Goal: Information Seeking & Learning: Check status

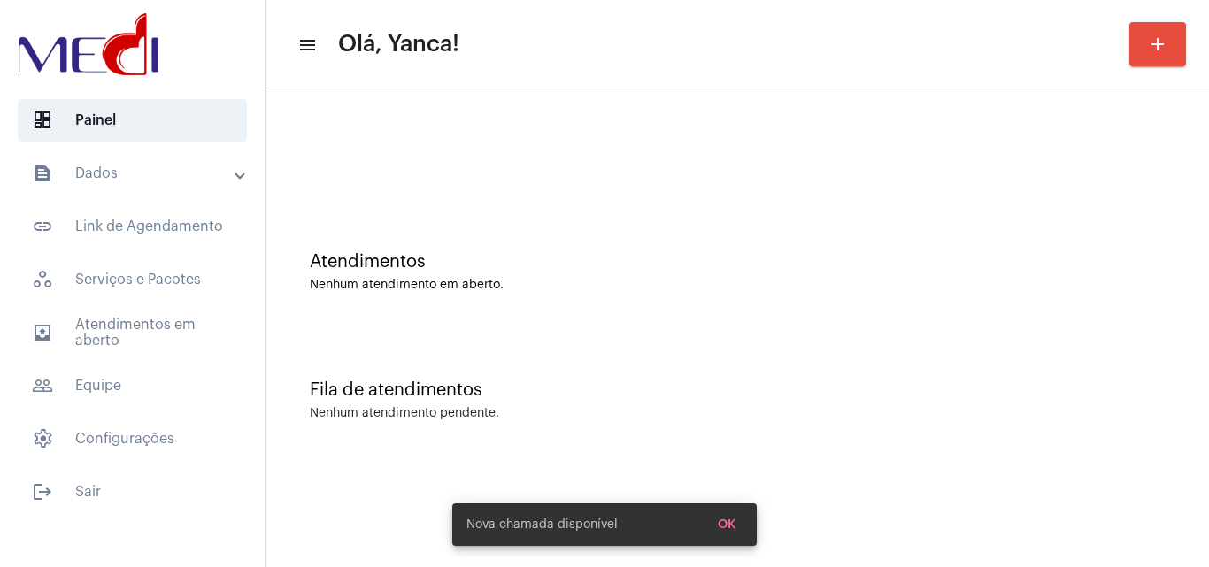
click at [154, 165] on mat-panel-title "text_snippet_outlined Dados" at bounding box center [134, 173] width 204 height 21
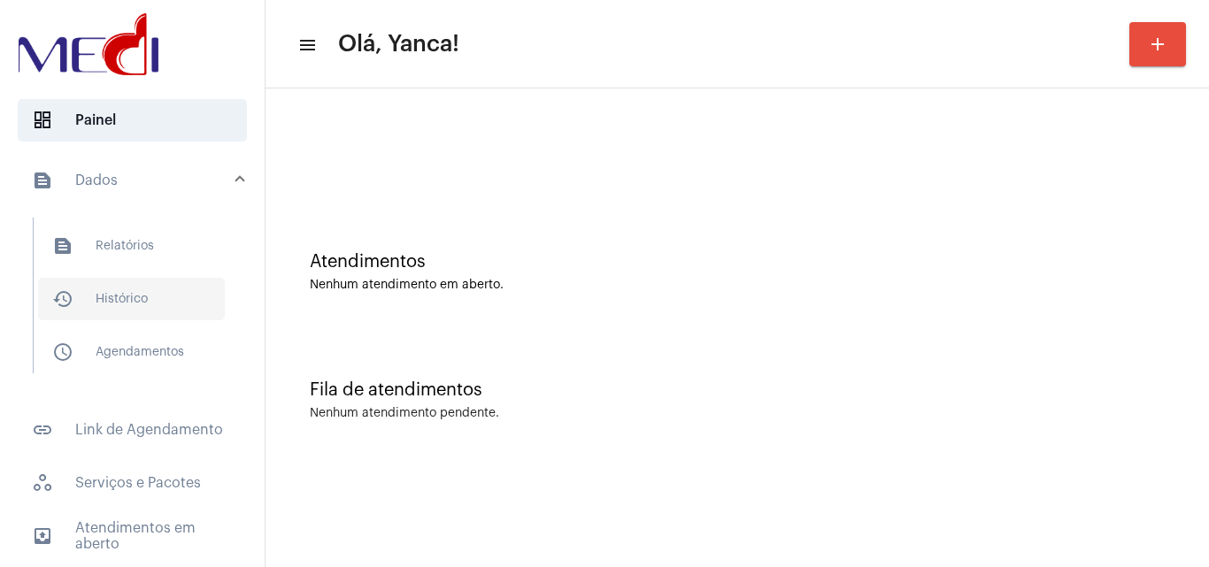
click at [172, 298] on span "history_outlined Histórico" at bounding box center [131, 299] width 187 height 42
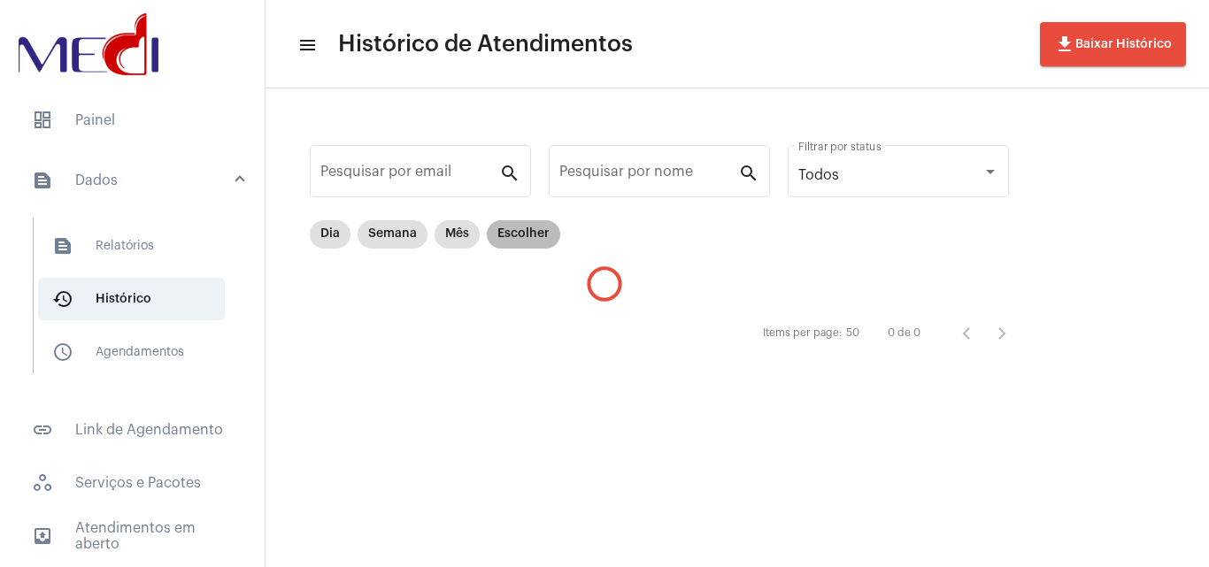
click at [526, 234] on mat-chip "Escolher" at bounding box center [523, 234] width 73 height 28
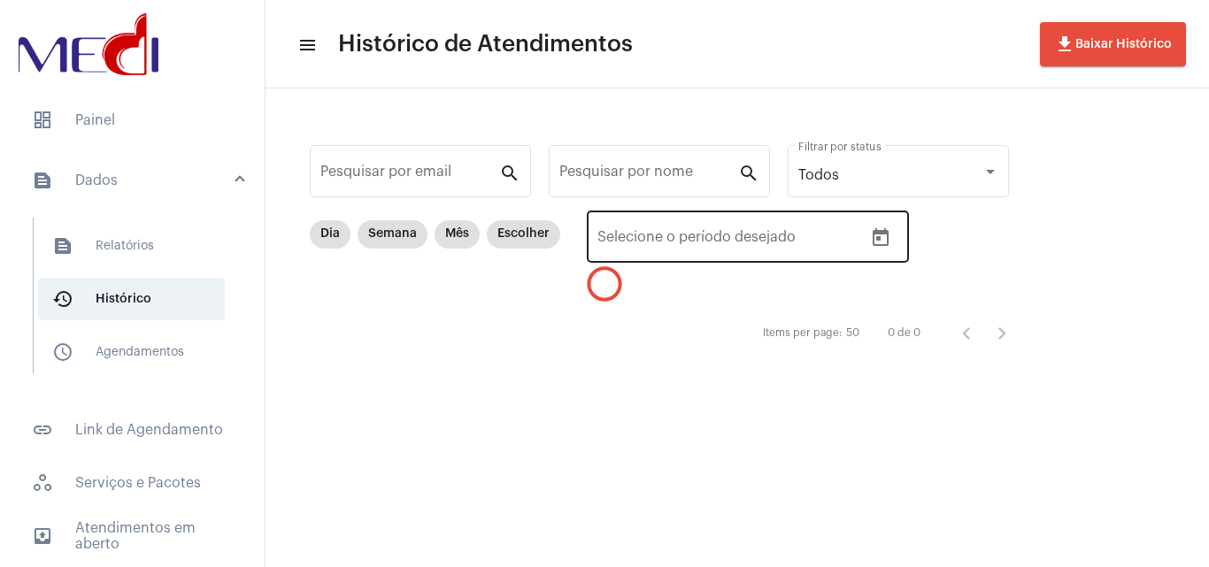
click at [882, 241] on icon "Open calendar" at bounding box center [880, 237] width 21 height 21
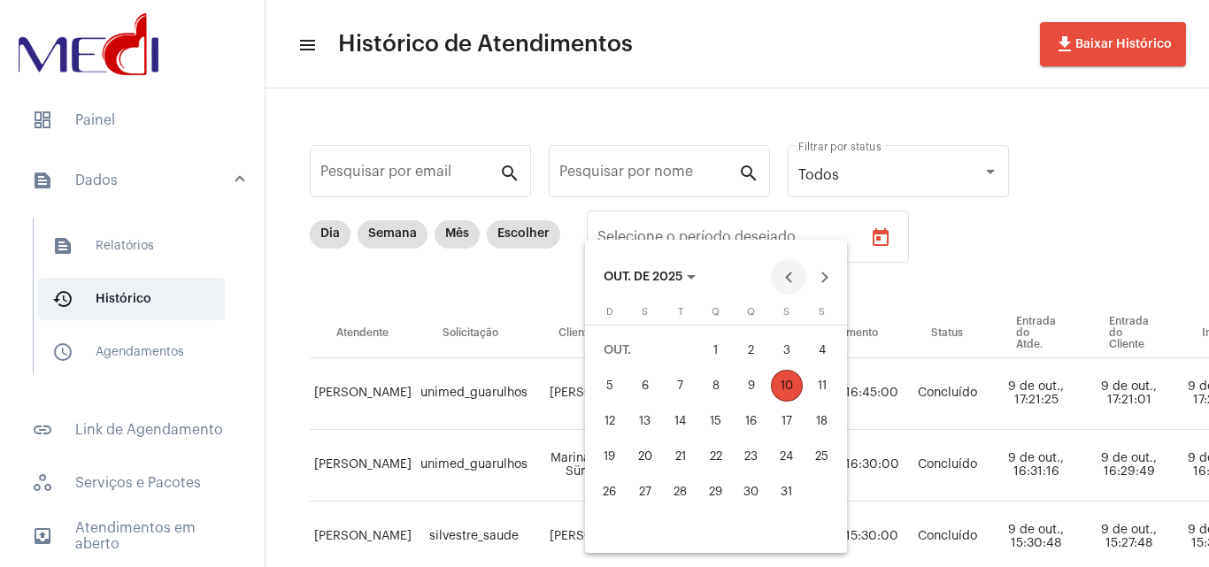
click at [786, 280] on button "Previous month" at bounding box center [788, 276] width 35 height 35
drag, startPoint x: 641, startPoint y: 383, endPoint x: 809, endPoint y: 309, distance: 183.8
click at [641, 381] on div "1" at bounding box center [645, 386] width 32 height 32
type input "[DATE]"
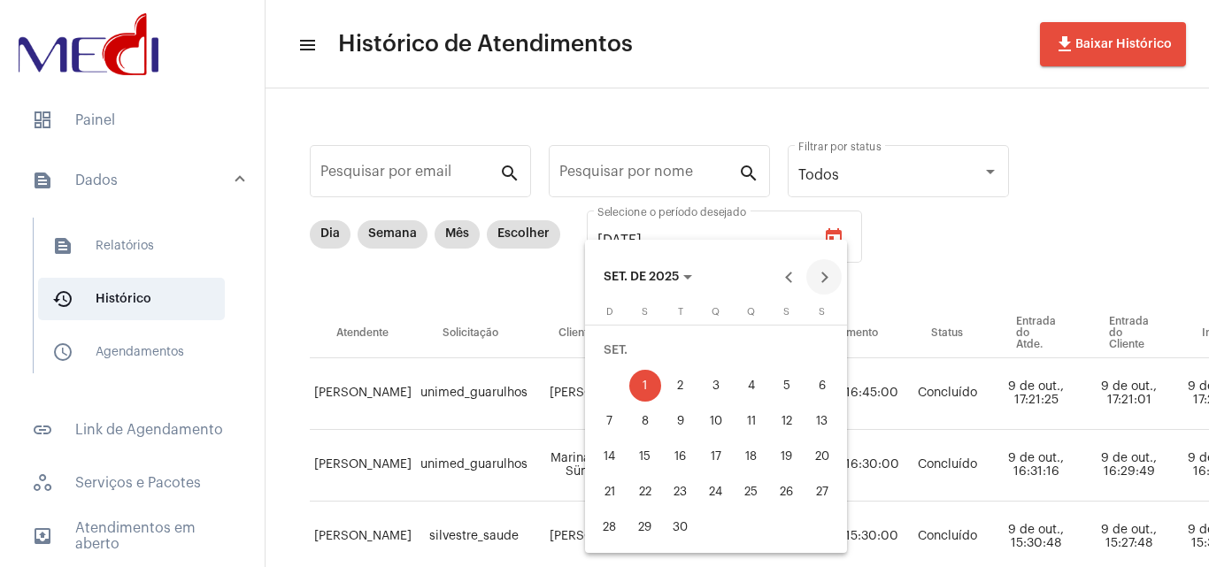
click at [822, 285] on button "Next month" at bounding box center [823, 276] width 35 height 35
click at [787, 385] on div "10" at bounding box center [787, 386] width 32 height 32
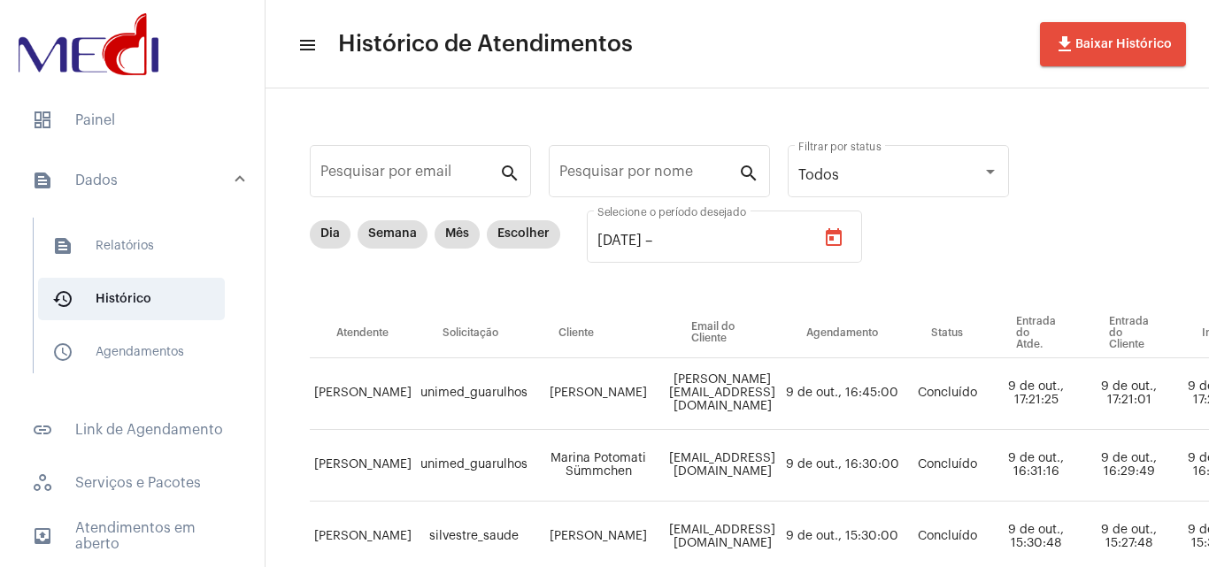
type input "[DATE]"
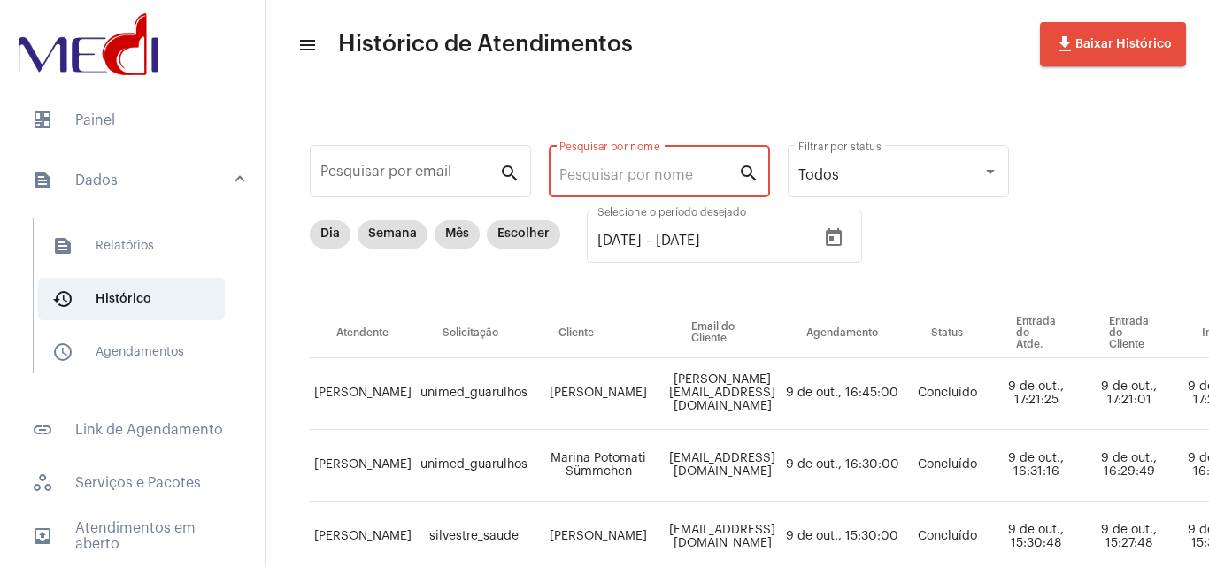
click at [623, 175] on input "Pesquisar por nome" at bounding box center [648, 175] width 179 height 16
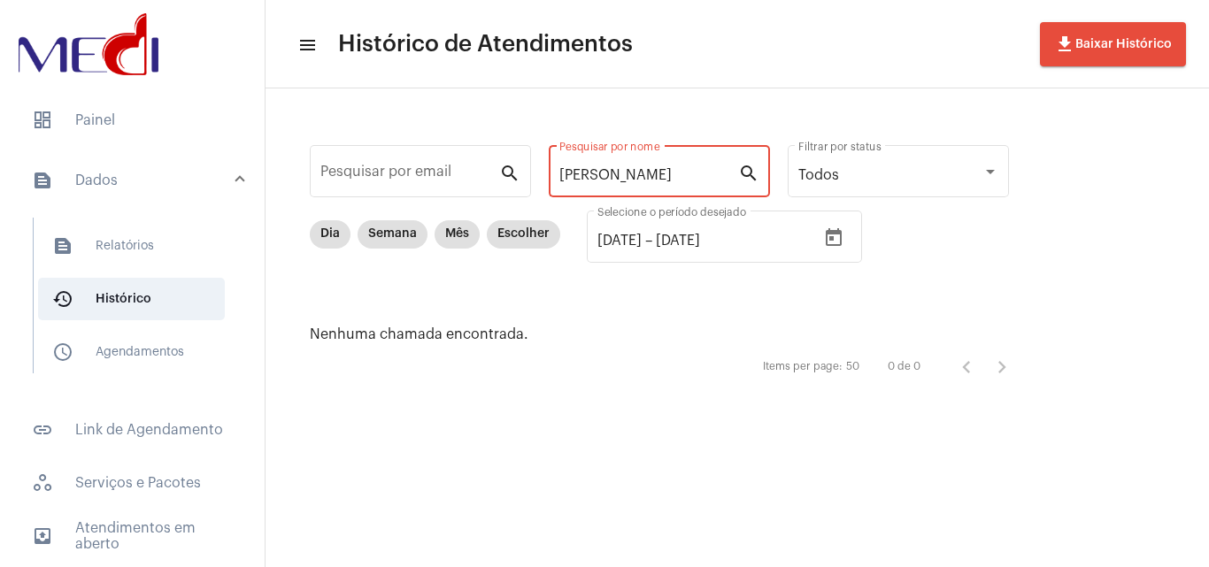
drag, startPoint x: 599, startPoint y: 173, endPoint x: 754, endPoint y: 179, distance: 155.0
click at [754, 179] on div "[PERSON_NAME] por nome search" at bounding box center [659, 170] width 221 height 56
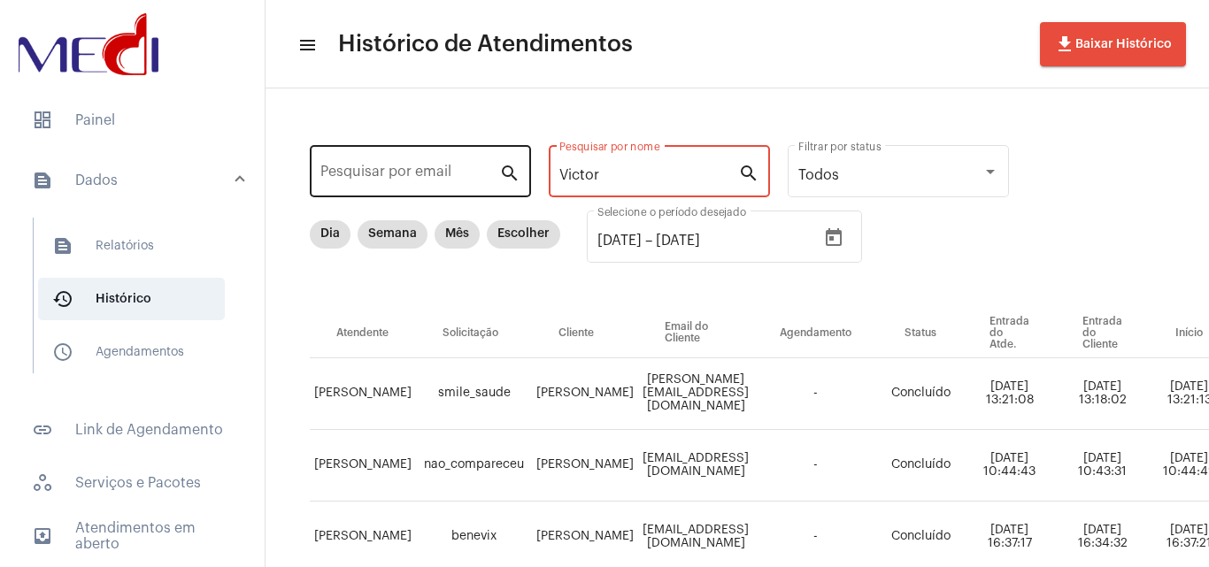
drag, startPoint x: 620, startPoint y: 182, endPoint x: 503, endPoint y: 182, distance: 116.8
paste input "[PERSON_NAME]"
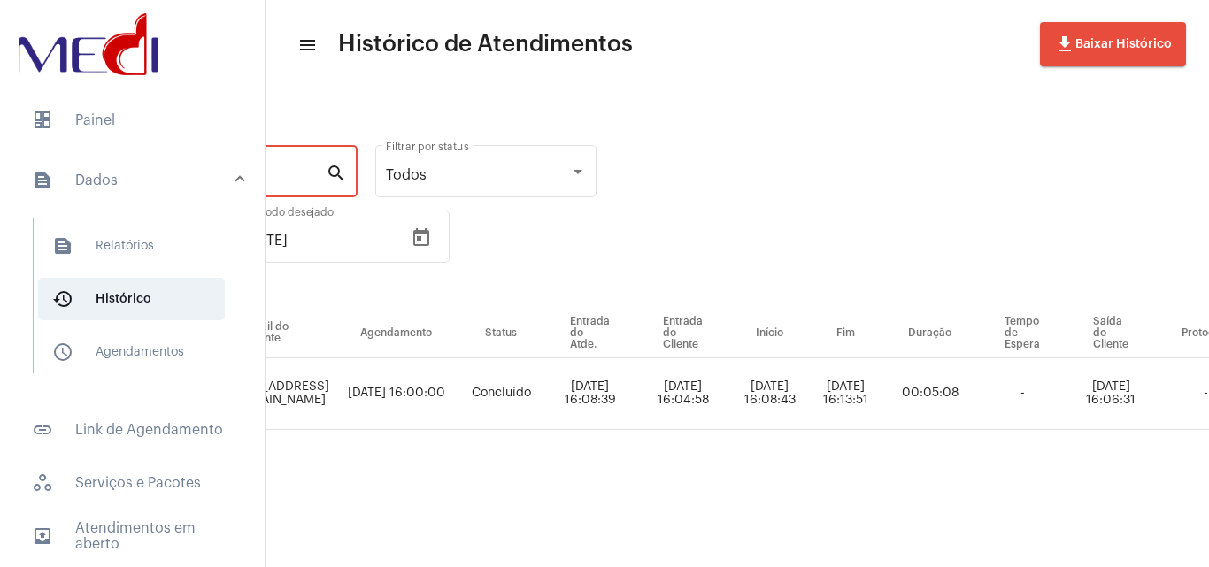
scroll to position [0, 473]
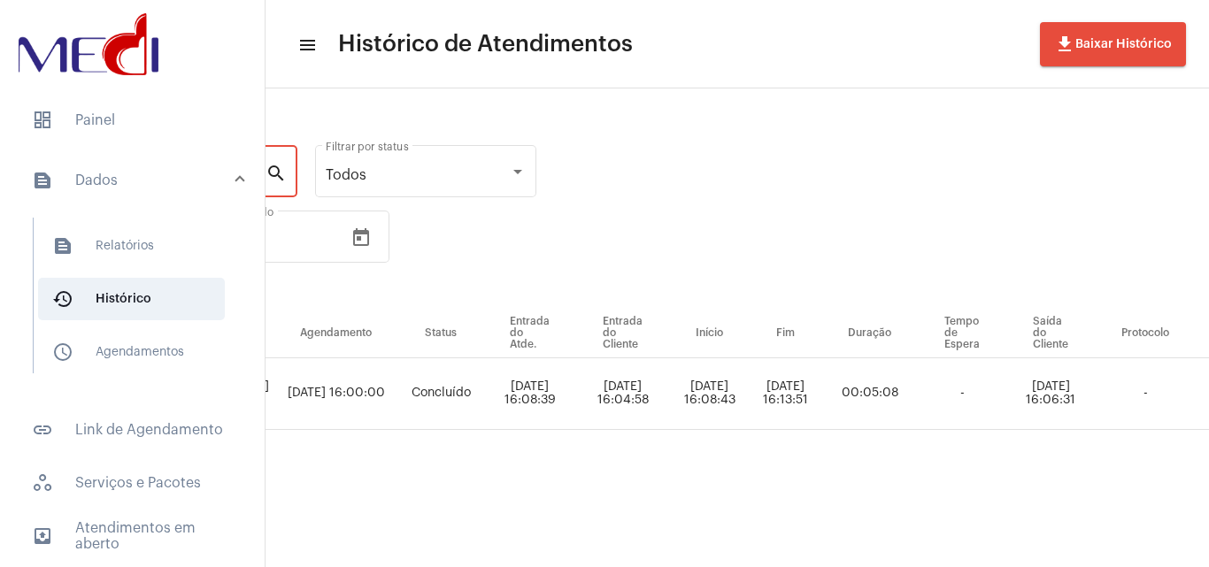
type input "[PERSON_NAME]"
click at [768, 557] on mat-sidenav-content "menu Histórico de Atendimentos file_download Baixar Histórico Pesquisar por ema…" at bounding box center [736, 283] width 943 height 567
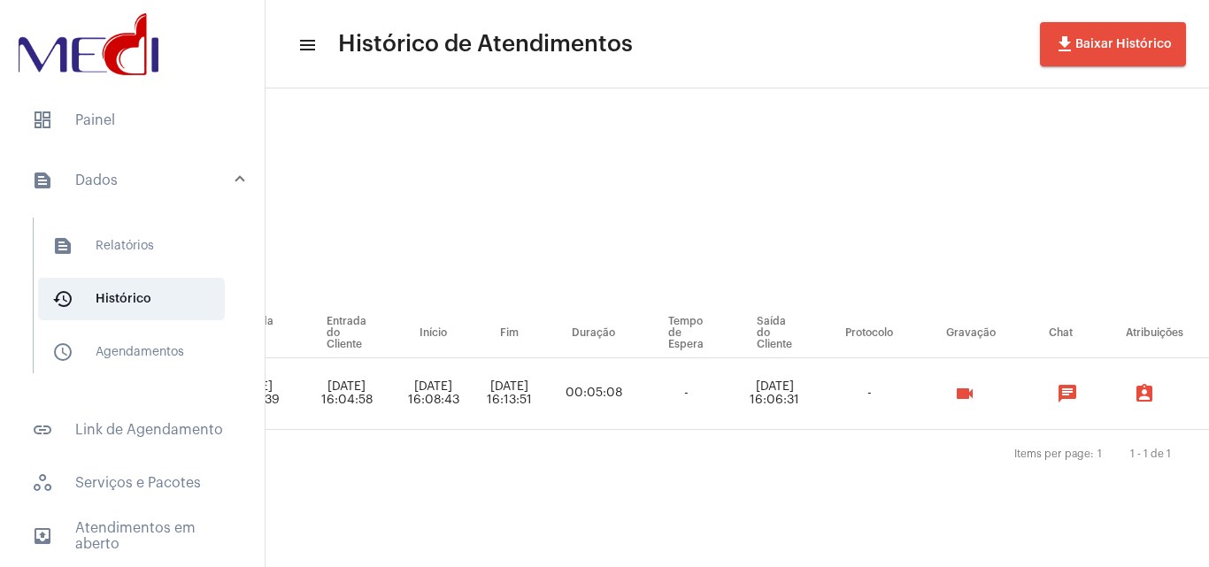
scroll to position [0, 864]
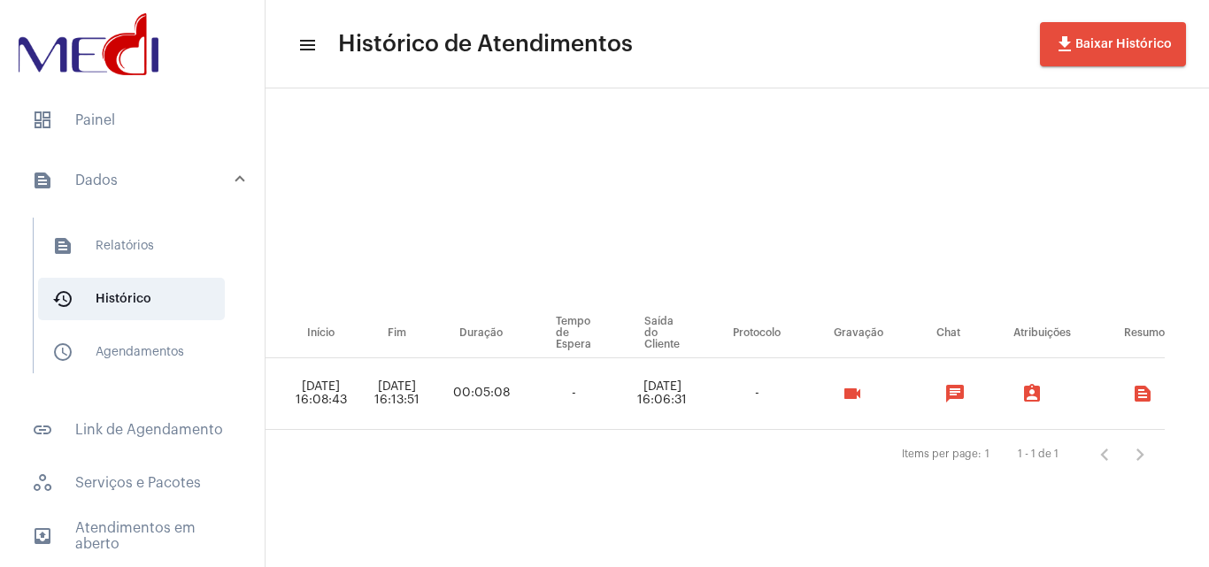
click at [863, 396] on mat-icon "videocam" at bounding box center [851, 393] width 21 height 21
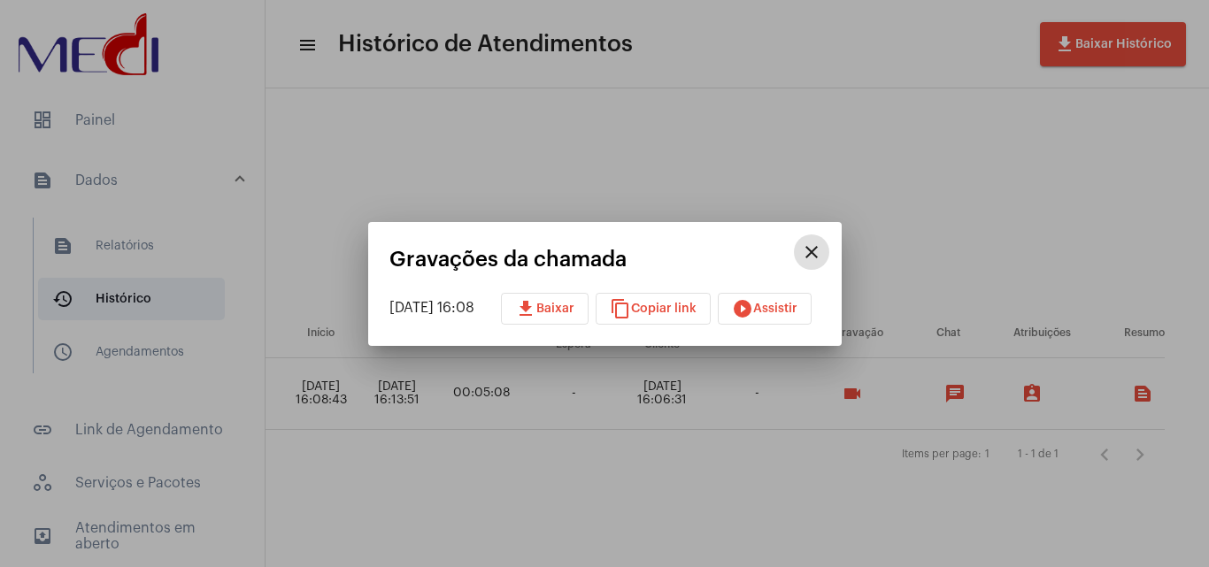
click at [808, 302] on button "play_circle_filled Assistir" at bounding box center [765, 309] width 94 height 32
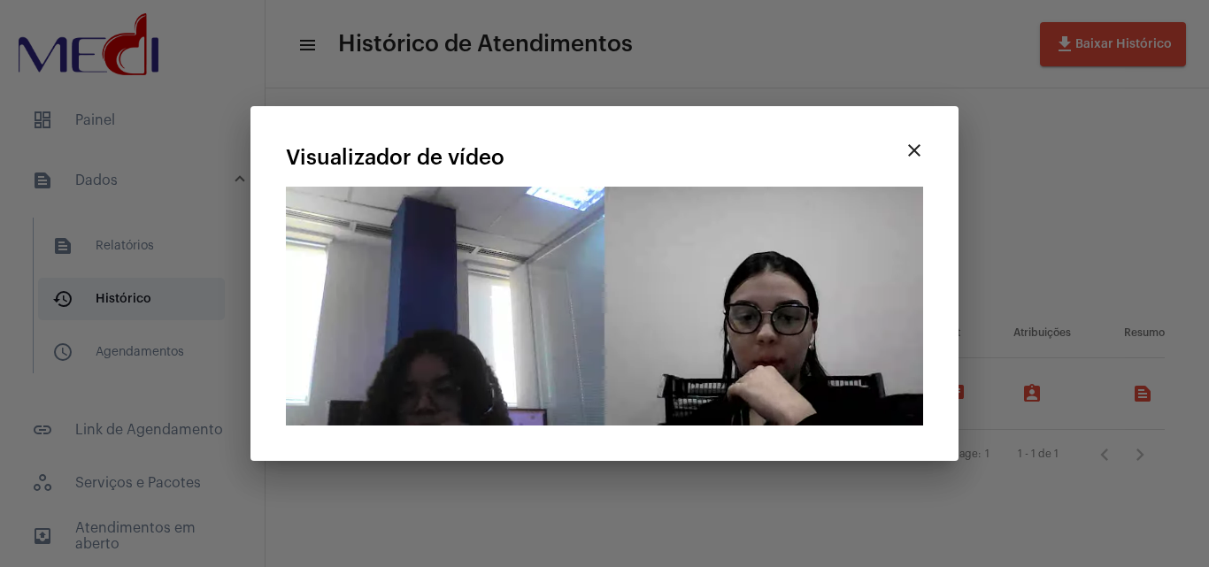
click at [922, 146] on mat-icon "close" at bounding box center [913, 150] width 21 height 21
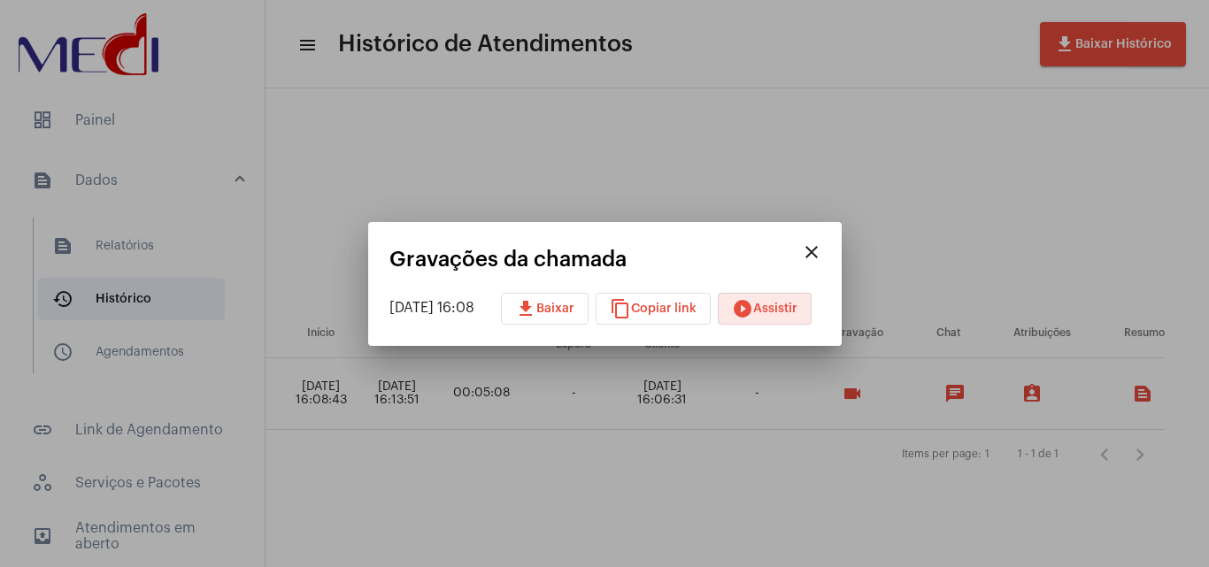
click at [603, 410] on div at bounding box center [604, 283] width 1209 height 567
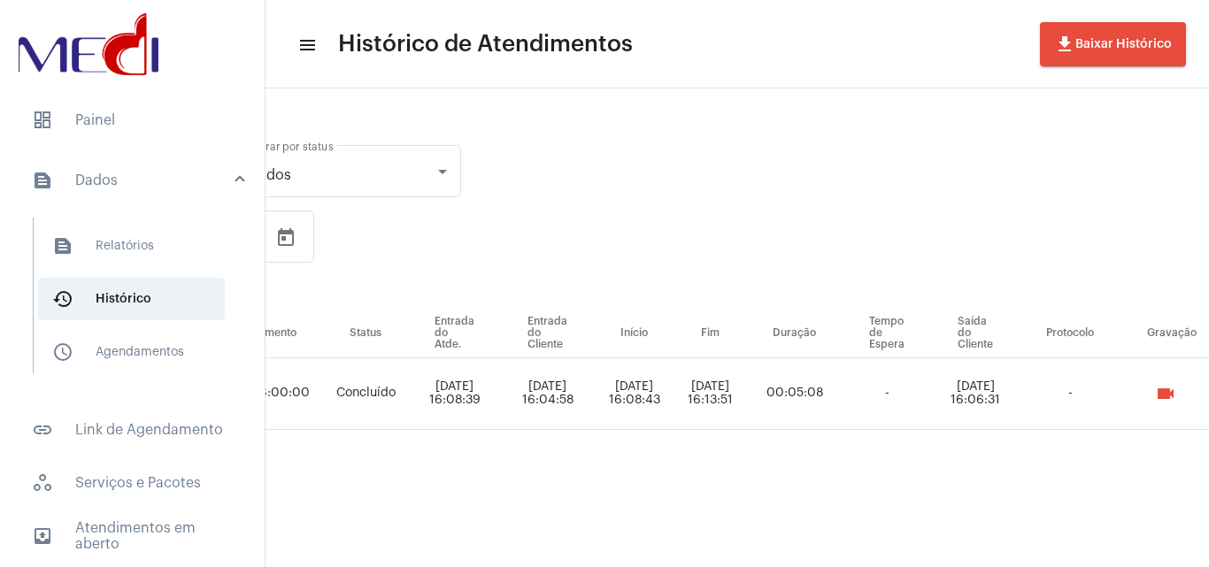
scroll to position [0, 0]
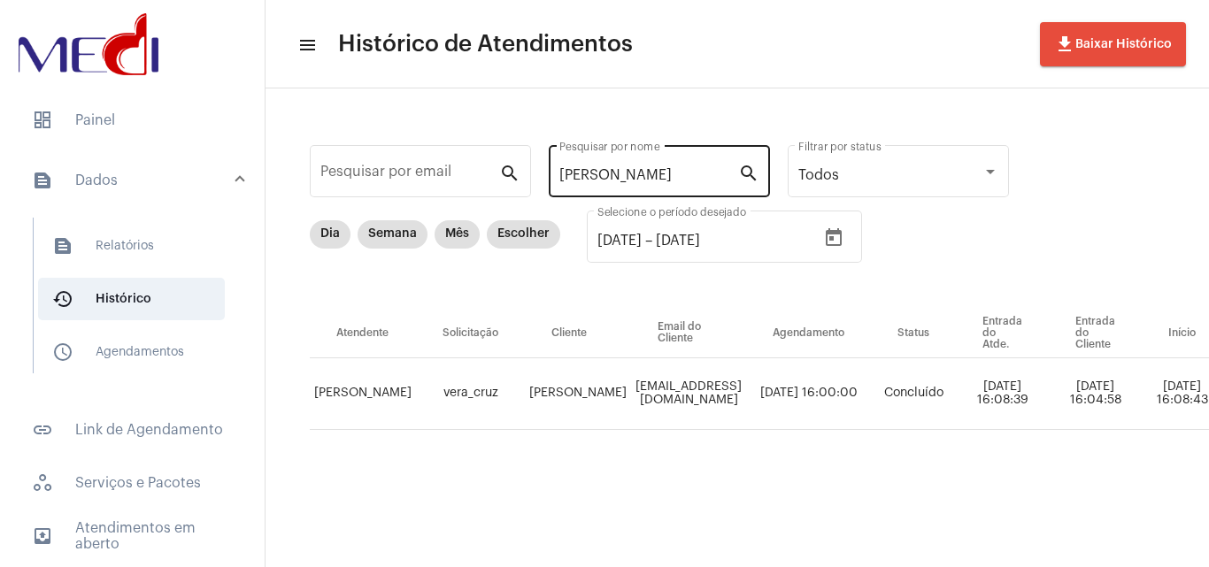
click at [672, 174] on input "[PERSON_NAME]" at bounding box center [648, 175] width 179 height 16
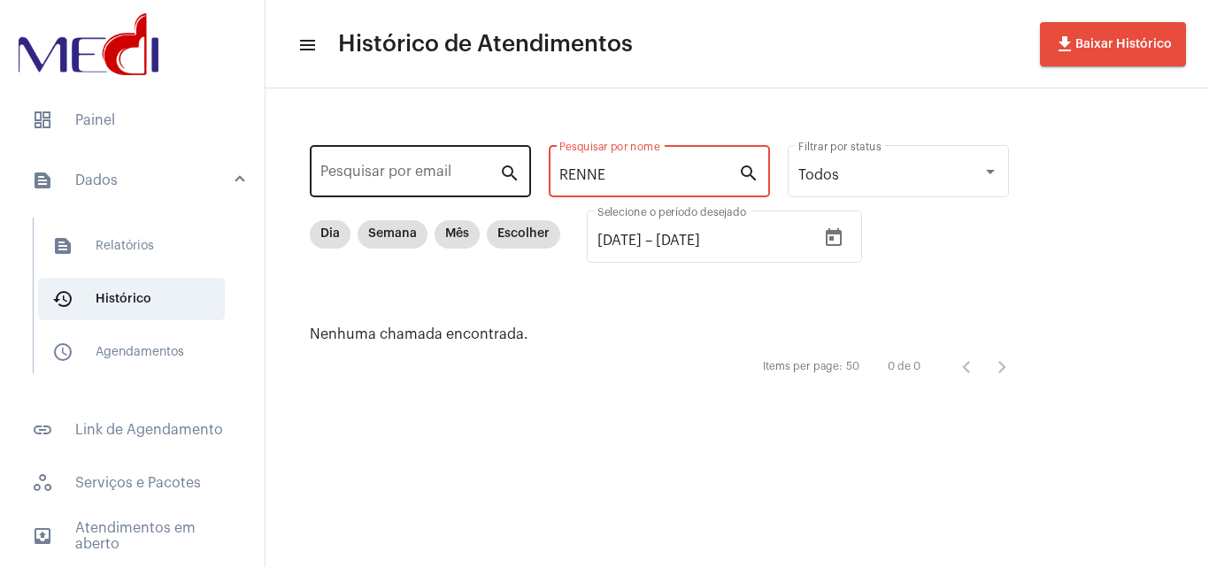
click at [404, 166] on div "Pesquisar por email search RENNE Pesquisar por nome search Todos Filtrar por st…" at bounding box center [668, 262] width 770 height 312
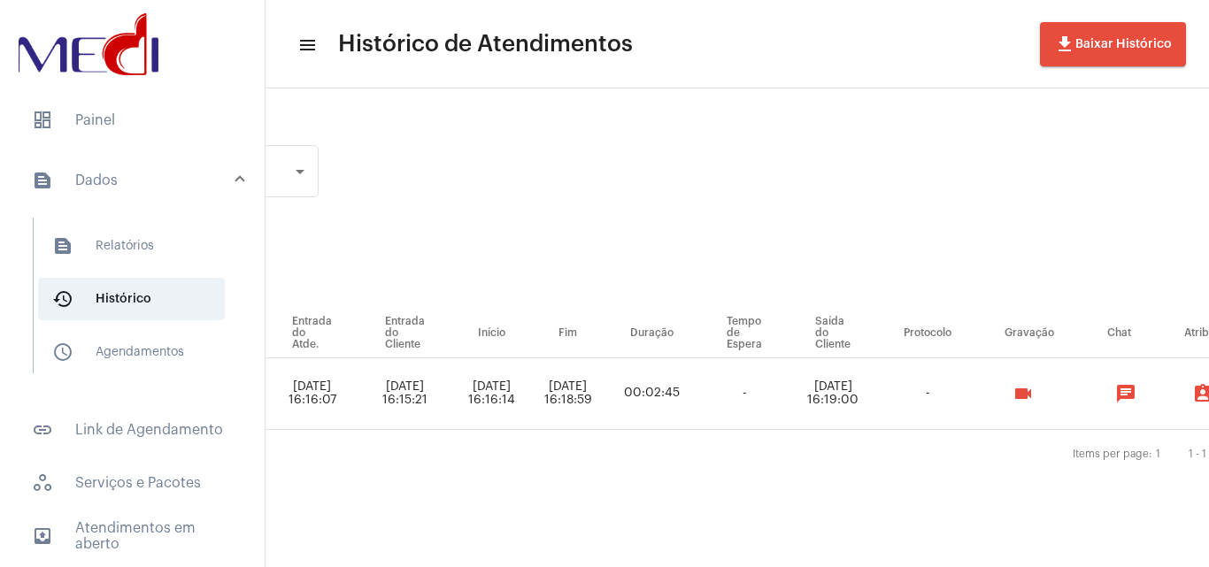
scroll to position [0, 694]
type input "[PERSON_NAME]"
click at [1030, 394] on mat-icon "videocam" at bounding box center [1019, 393] width 21 height 21
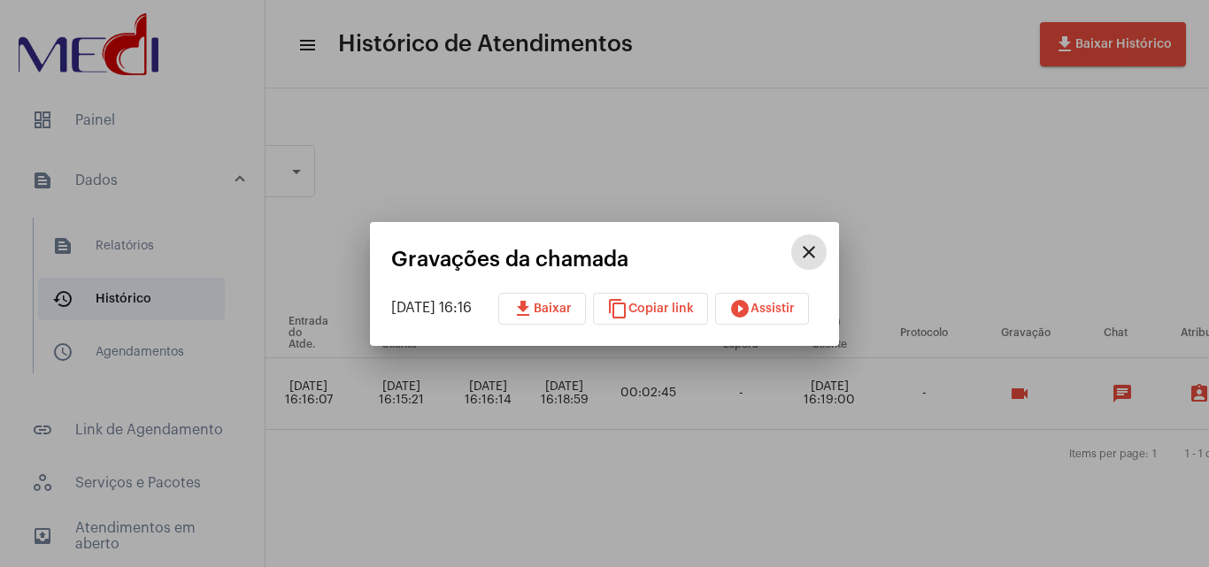
click at [786, 309] on span "play_circle_filled Assistir" at bounding box center [761, 309] width 65 height 12
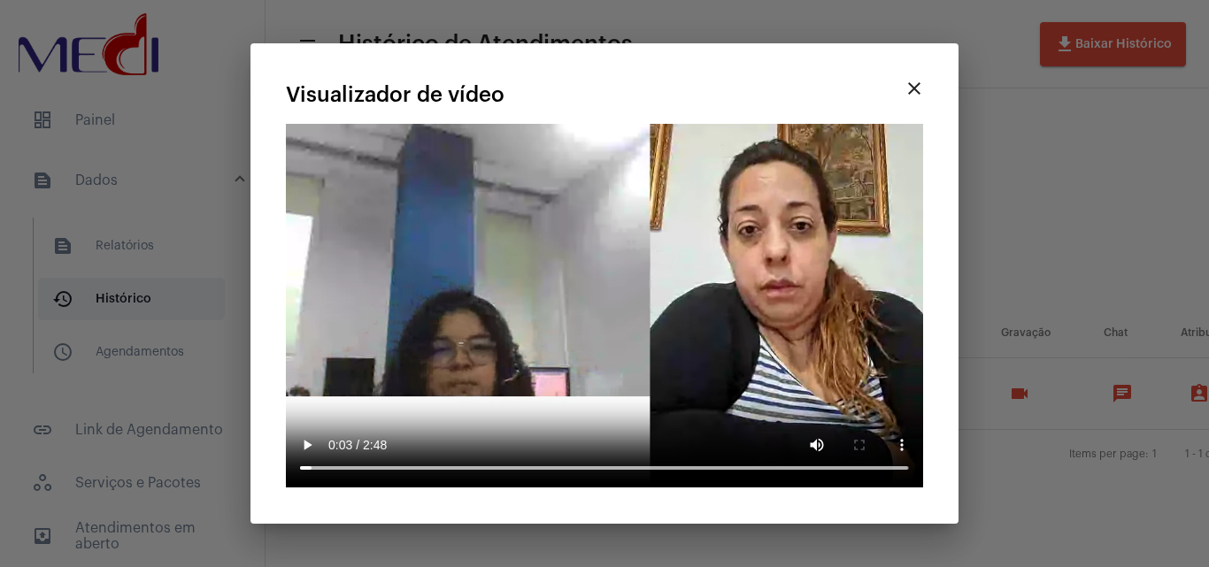
drag, startPoint x: 1073, startPoint y: 197, endPoint x: 682, endPoint y: 204, distance: 391.1
click at [1072, 197] on div at bounding box center [604, 283] width 1209 height 567
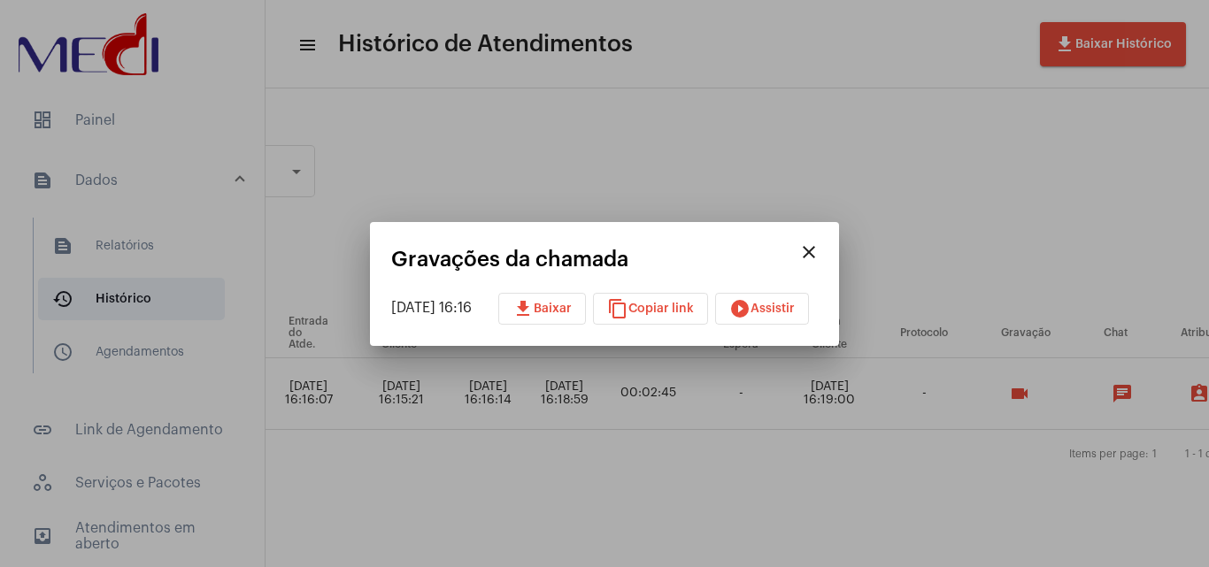
click at [742, 158] on div at bounding box center [604, 283] width 1209 height 567
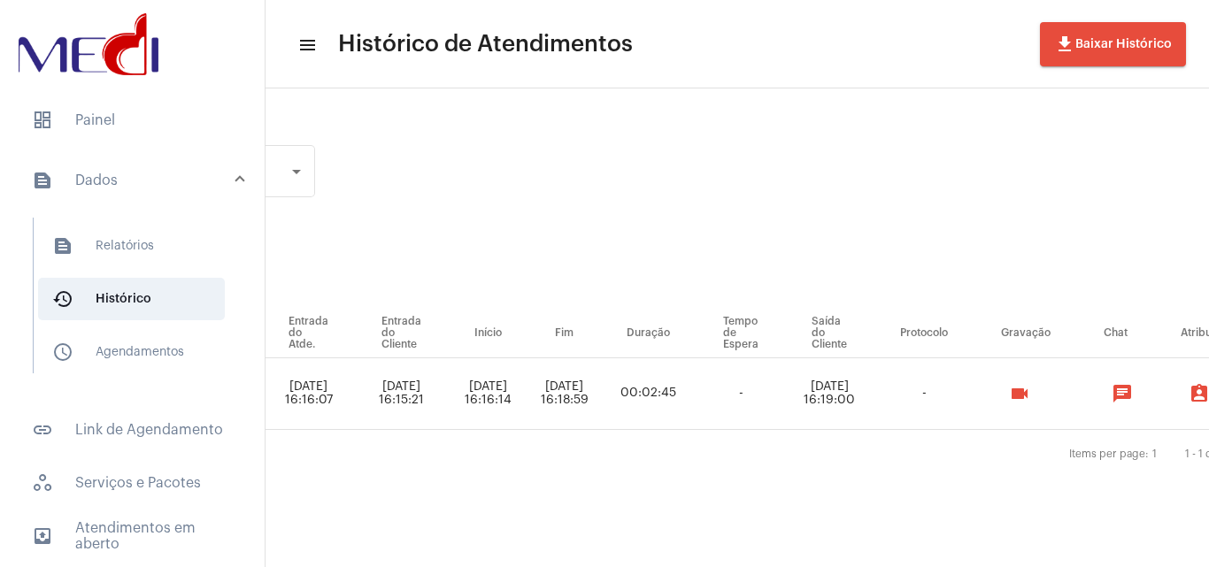
scroll to position [0, 0]
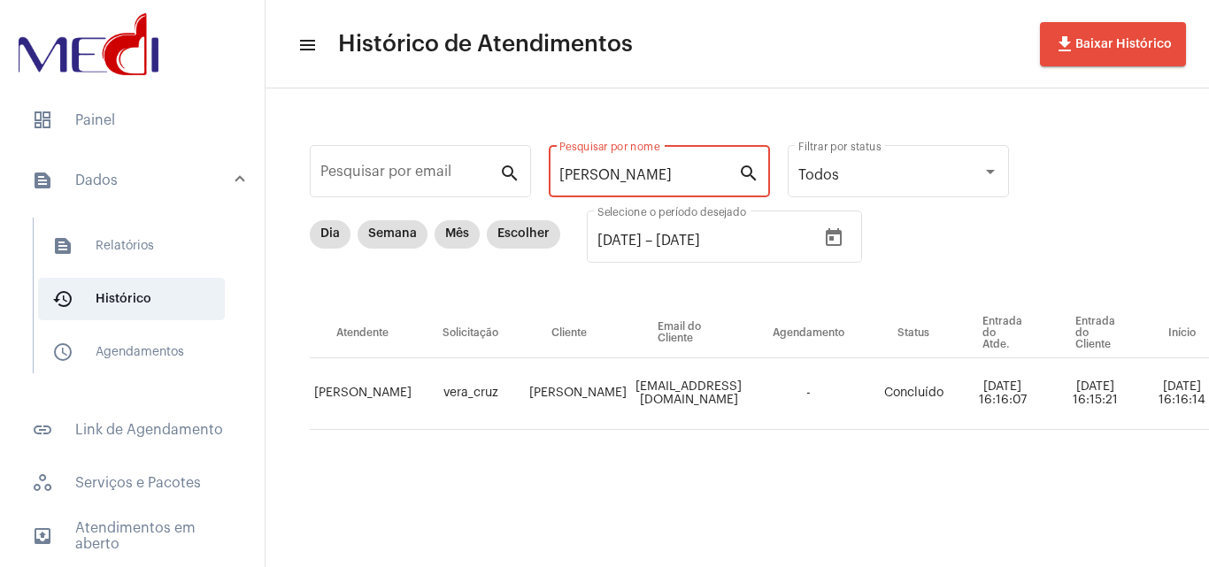
drag, startPoint x: 640, startPoint y: 179, endPoint x: 276, endPoint y: 182, distance: 363.7
click at [273, 188] on div "Pesquisar por email search LUANA R Pesquisar por nome search Todos Filtrar por …" at bounding box center [736, 305] width 943 height 435
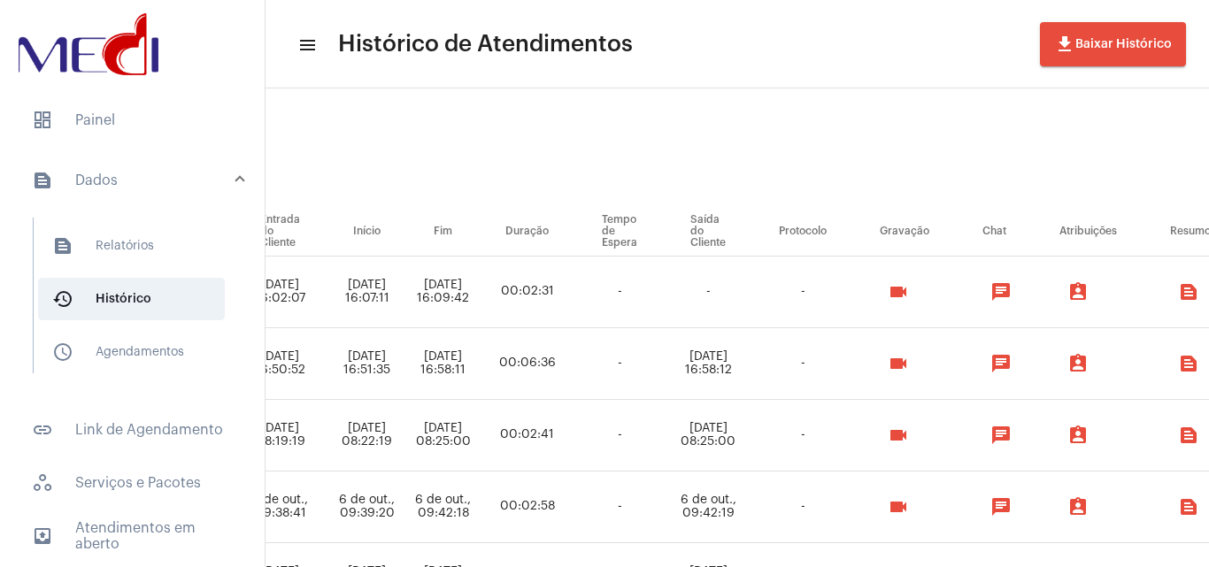
scroll to position [102, 0]
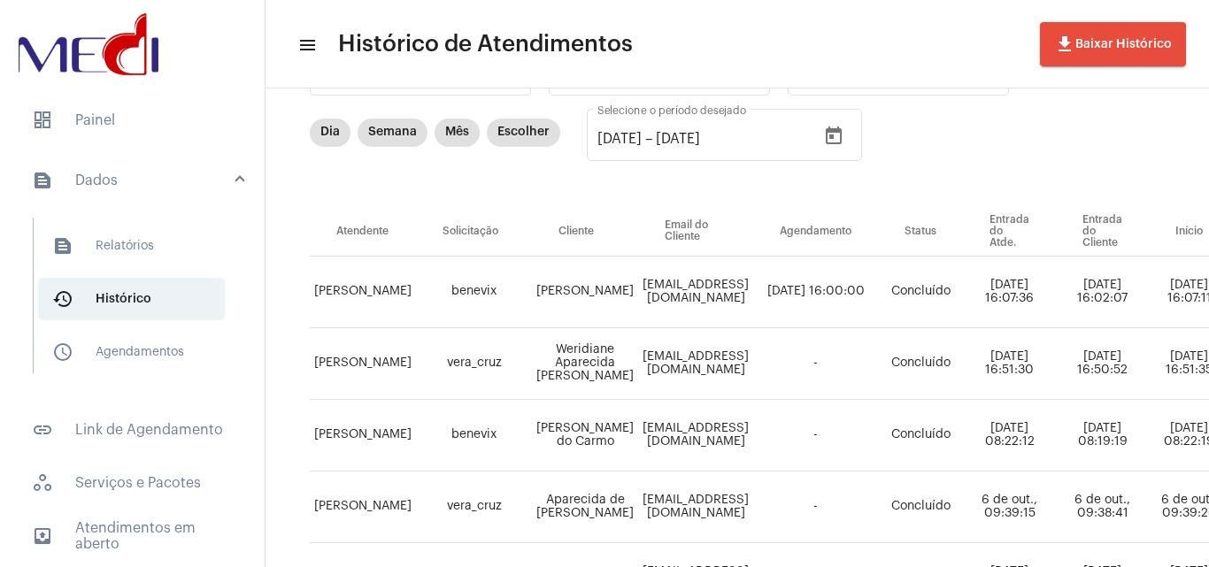
drag, startPoint x: 551, startPoint y: 357, endPoint x: 534, endPoint y: 349, distance: 19.4
click at [534, 349] on tr "[PERSON_NAME] vera_cruz Weridiane Aparecida [PERSON_NAME] [PERSON_NAME][EMAIL_A…" at bounding box center [1171, 364] width 1723 height 72
copy td "Weridiane Aparecida [PERSON_NAME]"
click at [726, 361] on td "[EMAIL_ADDRESS][DOMAIN_NAME]" at bounding box center [695, 364] width 115 height 72
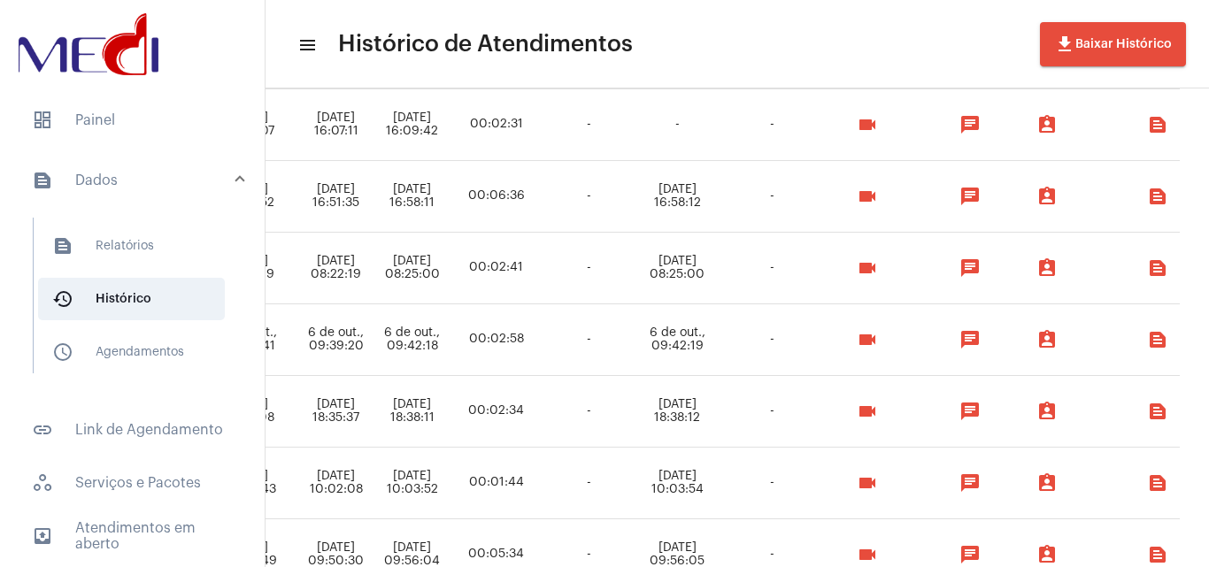
scroll to position [269, 849]
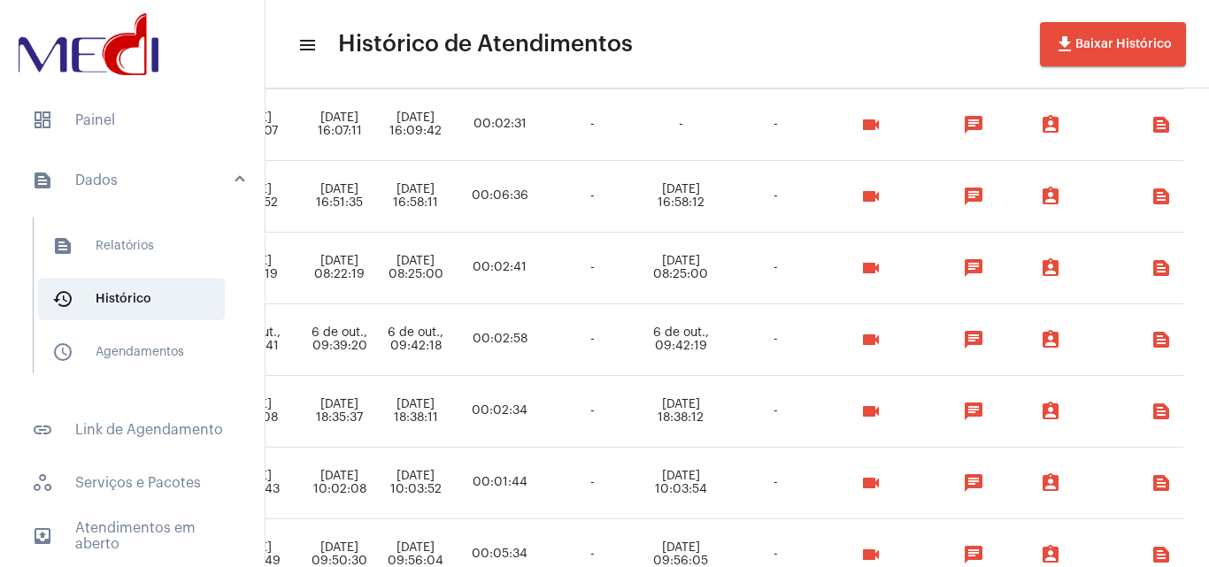
click at [881, 336] on mat-icon "videocam" at bounding box center [870, 339] width 21 height 21
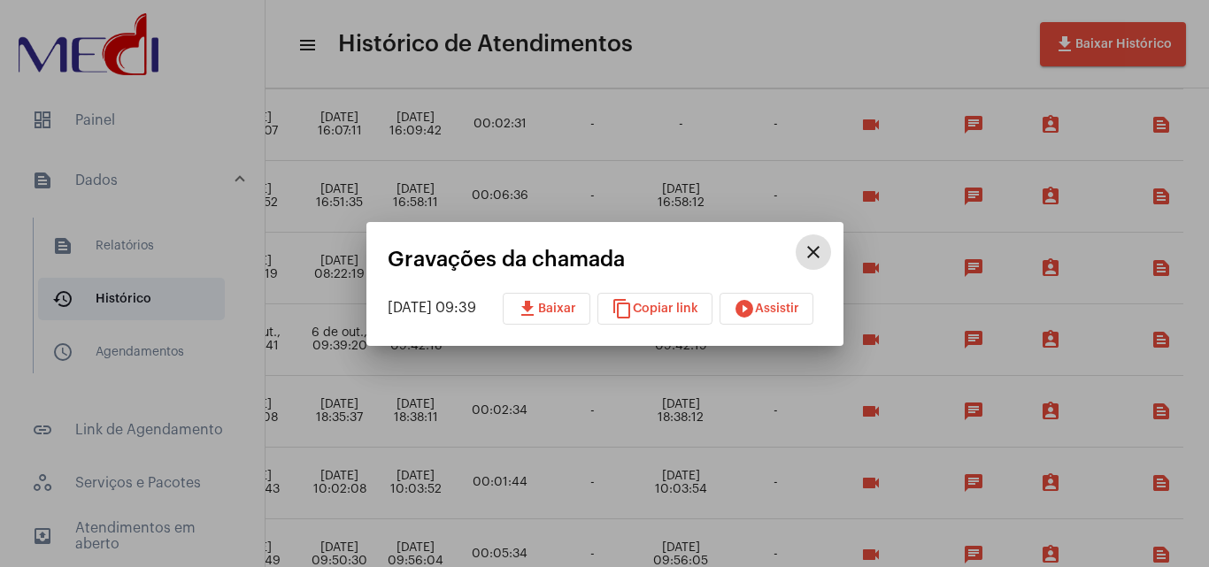
click at [813, 303] on button "play_circle_filled Assistir" at bounding box center [766, 309] width 94 height 32
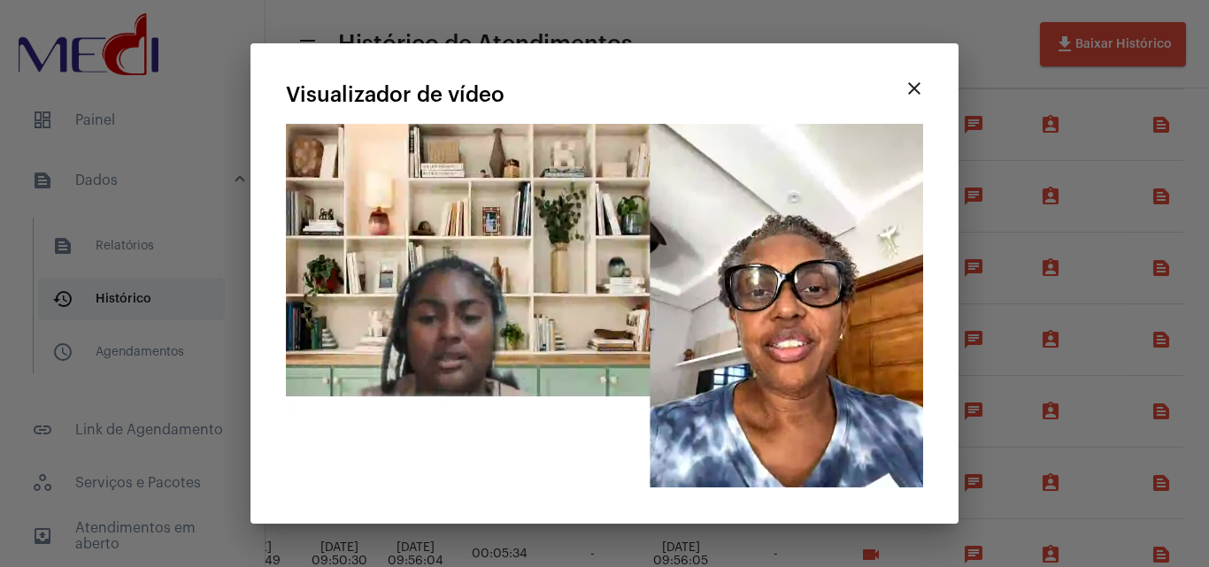
click at [1058, 117] on div at bounding box center [604, 283] width 1209 height 567
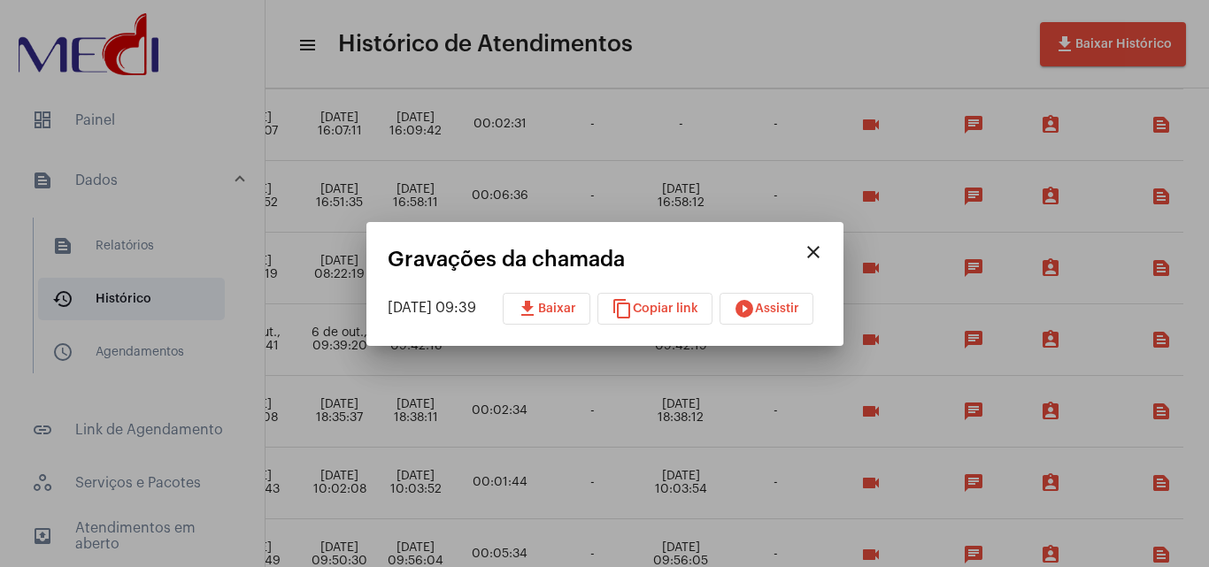
click at [866, 79] on div at bounding box center [604, 283] width 1209 height 567
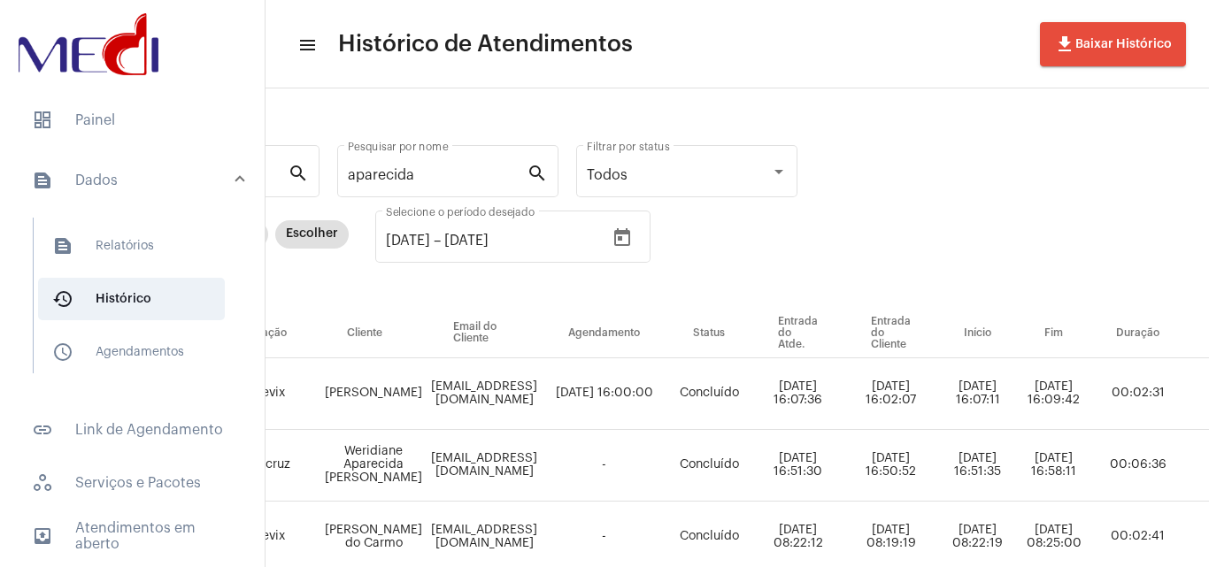
scroll to position [0, 164]
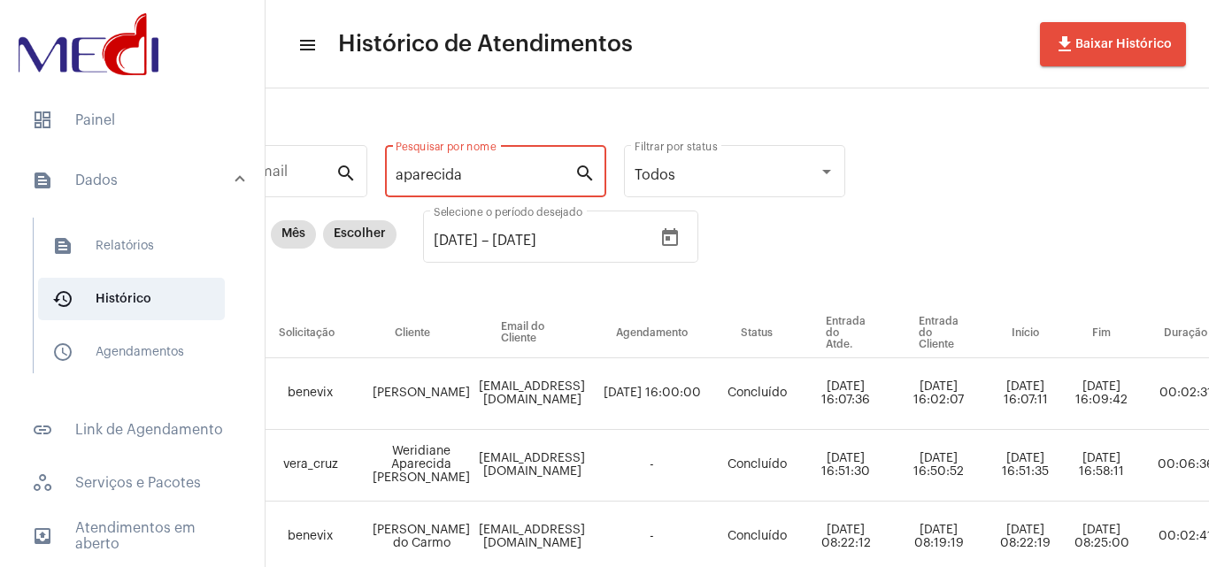
drag, startPoint x: 521, startPoint y: 181, endPoint x: 251, endPoint y: 193, distance: 270.2
click at [251, 193] on mat-sidenav-container "dashboard Painel text_snippet_outlined Dados text_snippet_outlined Relatórios h…" at bounding box center [604, 283] width 1209 height 567
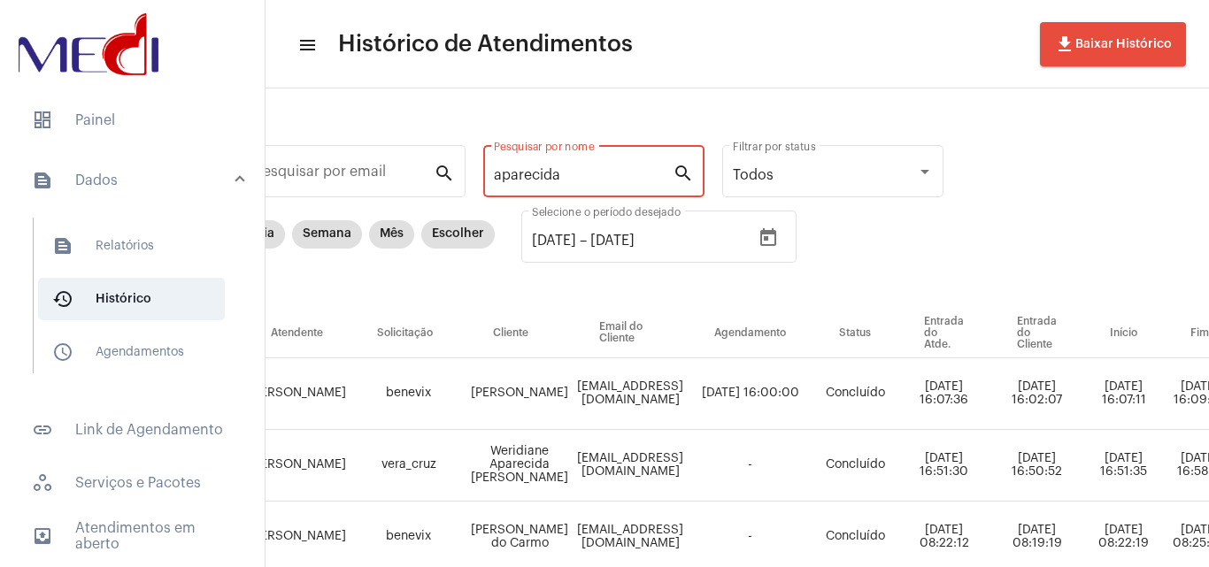
paste input "MILENA JANUARIO DO NASCIMENTO"
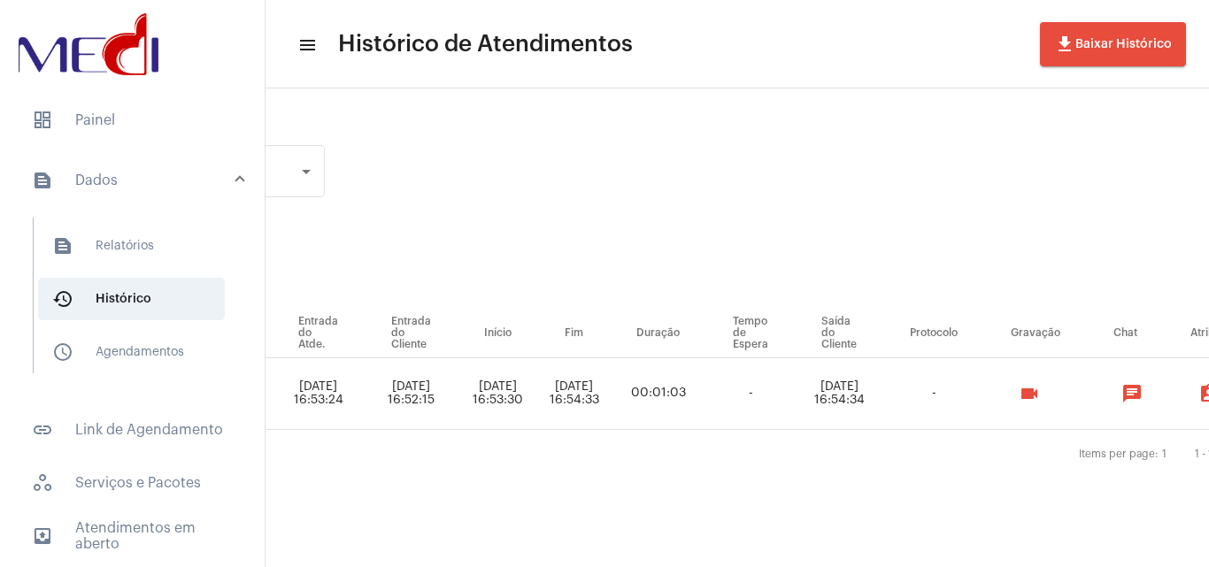
scroll to position [0, 793]
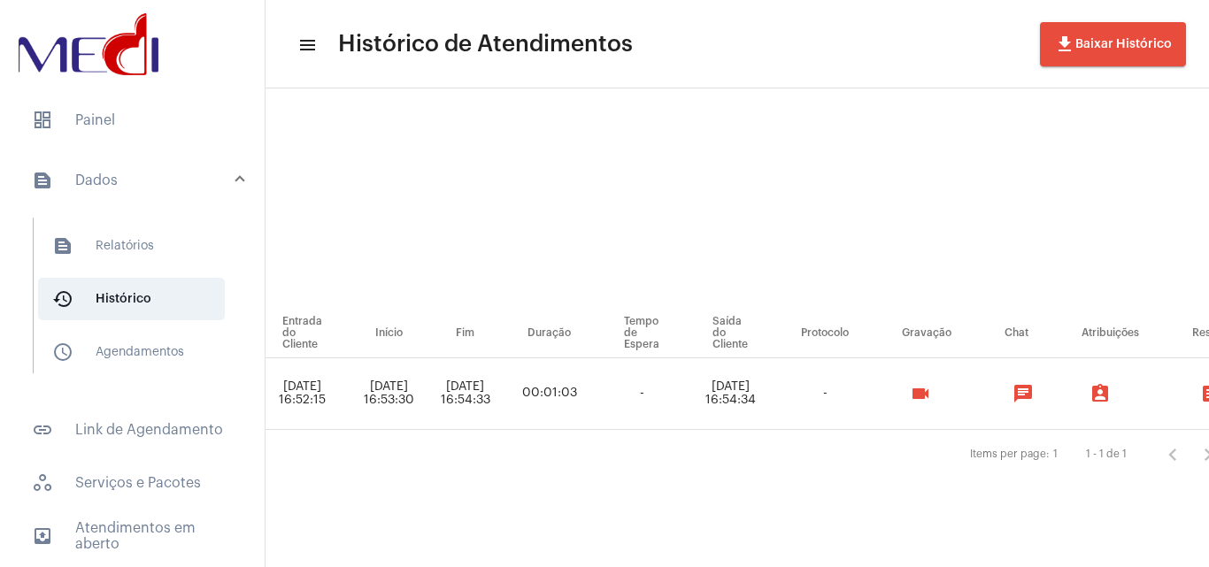
type input "MILENA JANUARIO DO NASCIMENTO"
click at [931, 393] on mat-icon "videocam" at bounding box center [920, 393] width 21 height 21
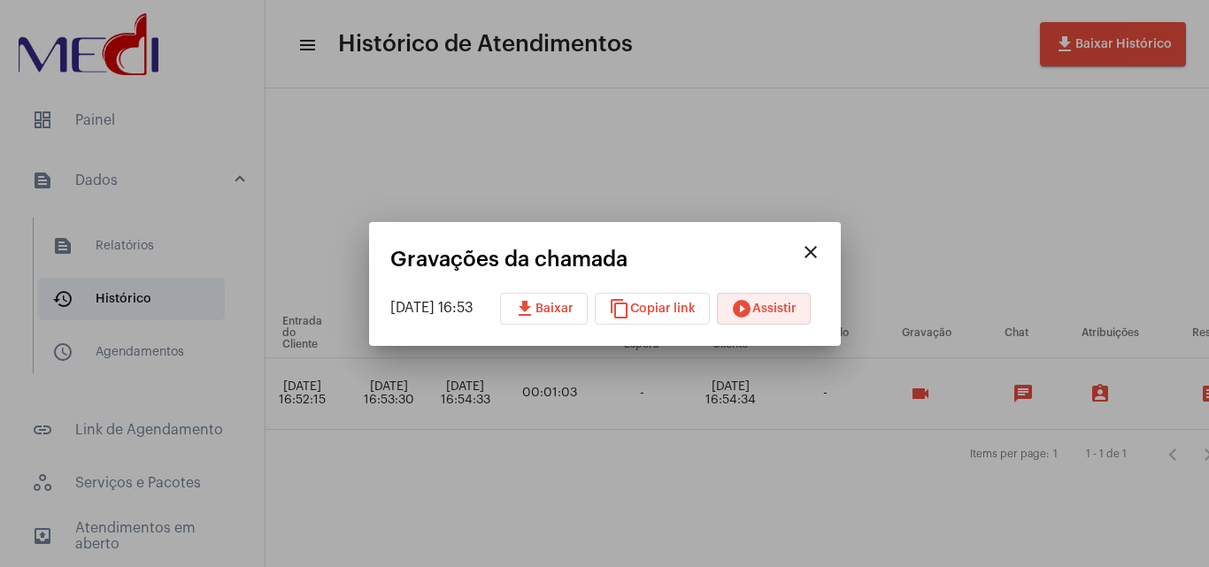
click at [773, 303] on span "play_circle_filled Assistir" at bounding box center [763, 309] width 65 height 12
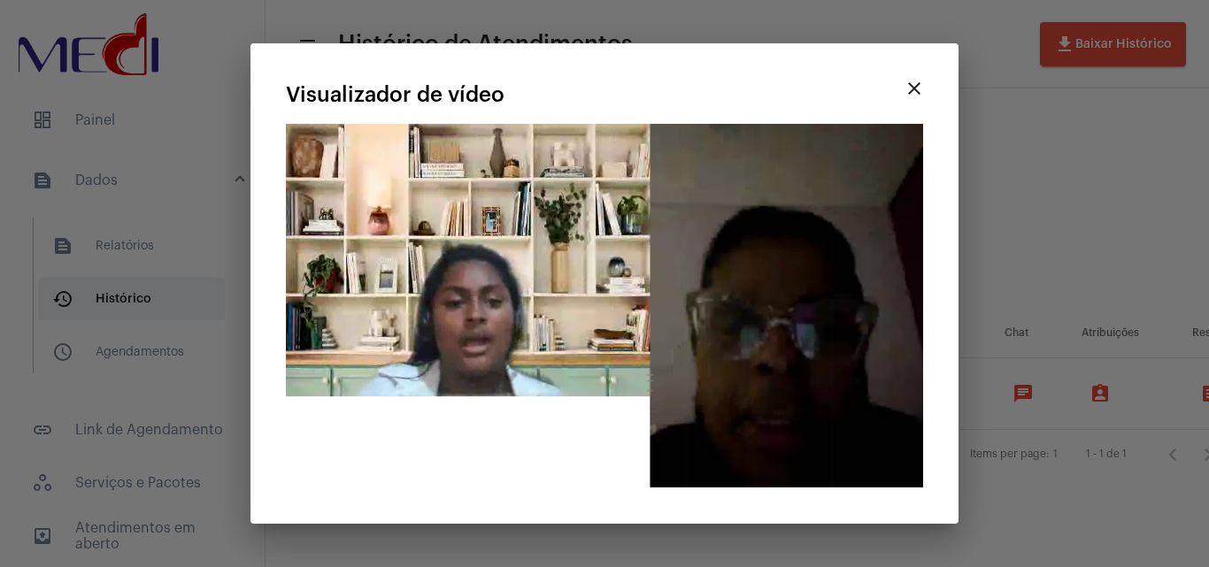
click at [1103, 138] on div at bounding box center [604, 283] width 1209 height 567
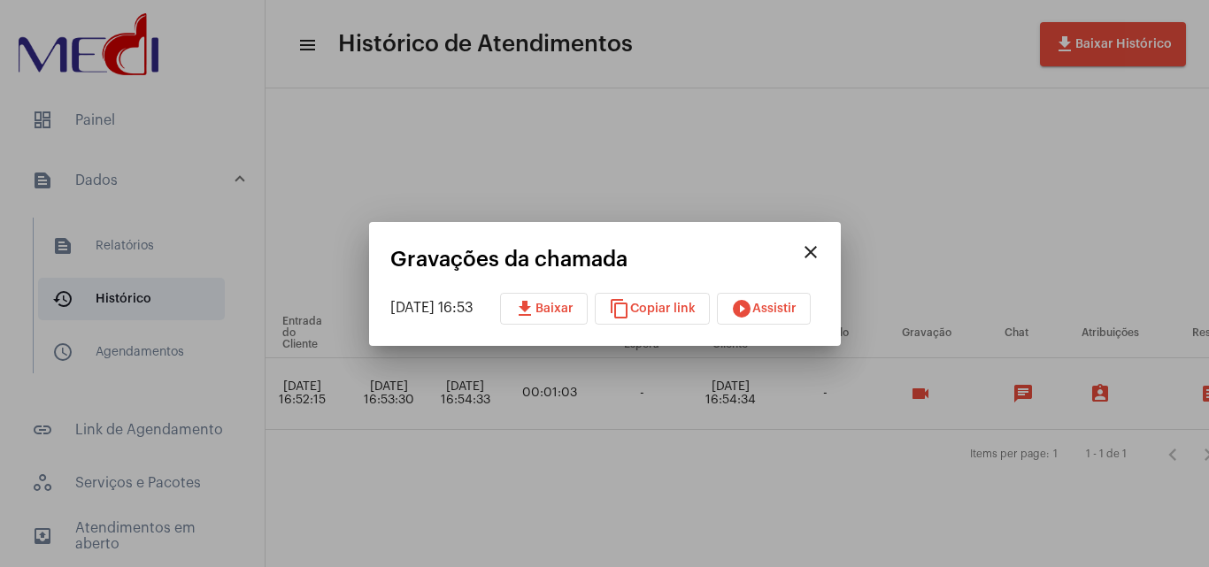
click at [739, 472] on div at bounding box center [604, 283] width 1209 height 567
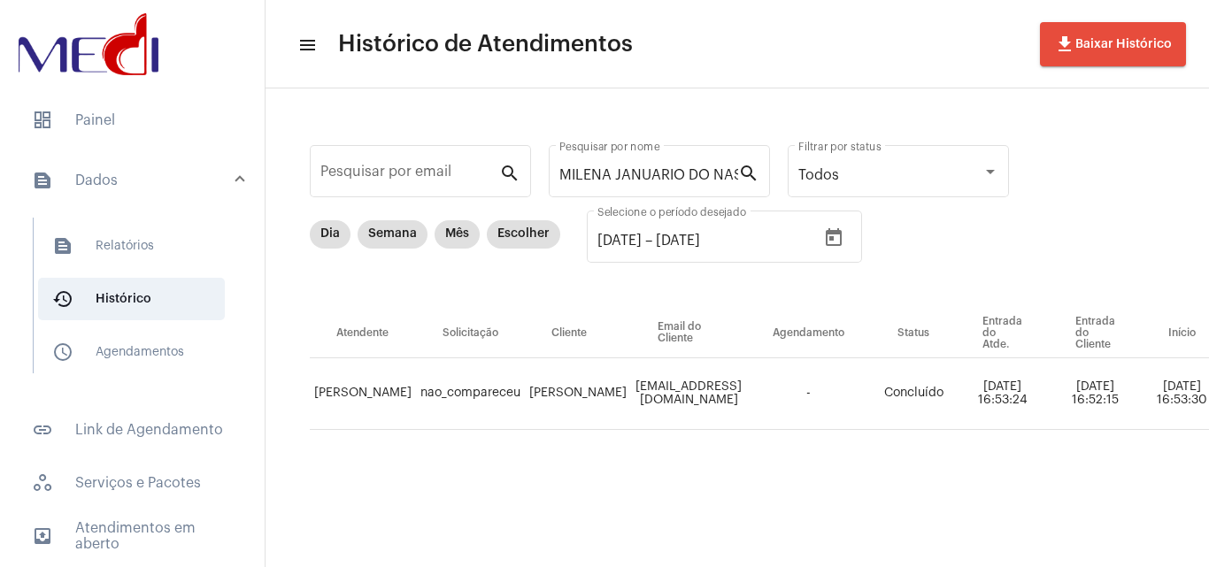
drag, startPoint x: 856, startPoint y: 385, endPoint x: 611, endPoint y: 403, distance: 245.7
click at [611, 403] on tr "[PERSON_NAME] nao_compareceu [PERSON_NAME] do Nascimento [EMAIL_ADDRESS][DOMAIN…" at bounding box center [1168, 394] width 1716 height 72
copy tr "[PERSON_NAME] do Nascimento [EMAIL_ADDRESS][DOMAIN_NAME]"
click at [619, 172] on input "MILENA JANUARIO DO NASCIMENTO" at bounding box center [648, 175] width 179 height 16
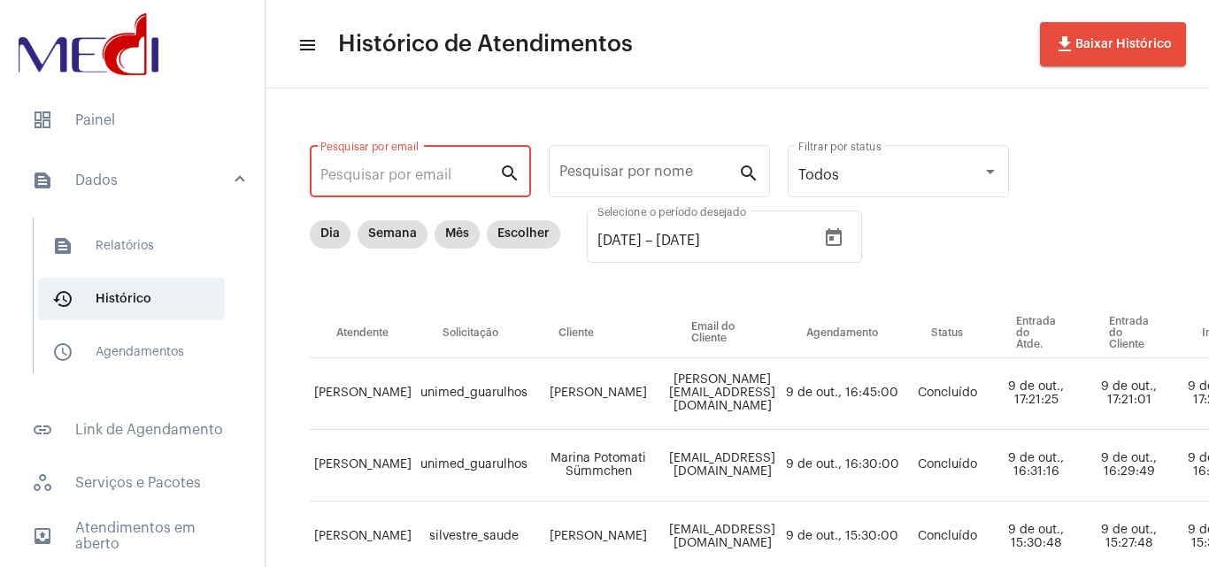
click at [414, 173] on input "Pesquisar por email" at bounding box center [409, 175] width 179 height 16
paste input "[EMAIL_ADDRESS][DOMAIN_NAME]"
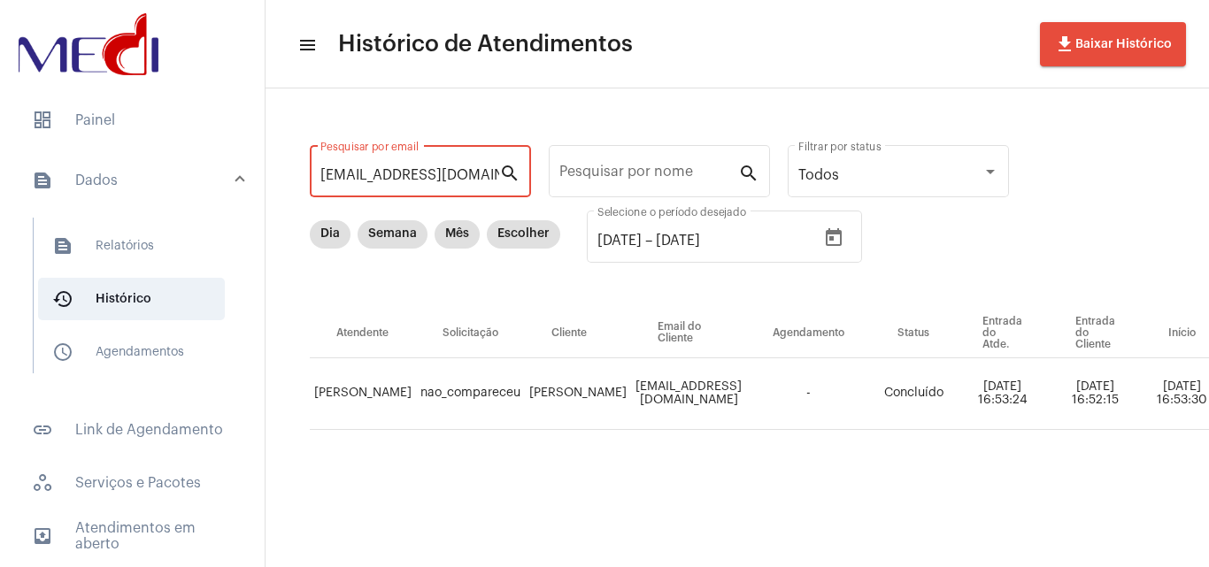
drag, startPoint x: 351, startPoint y: 173, endPoint x: 195, endPoint y: 170, distance: 156.6
click at [195, 170] on mat-sidenav-container "dashboard Painel text_snippet_outlined Dados text_snippet_outlined Relatórios h…" at bounding box center [604, 283] width 1209 height 567
drag, startPoint x: 374, startPoint y: 173, endPoint x: 654, endPoint y: 192, distance: 280.2
click at [654, 192] on div "[EMAIL_ADDRESS][DOMAIN_NAME] Pesquisar por email search Pesquisar por nome sear…" at bounding box center [1167, 306] width 1769 height 400
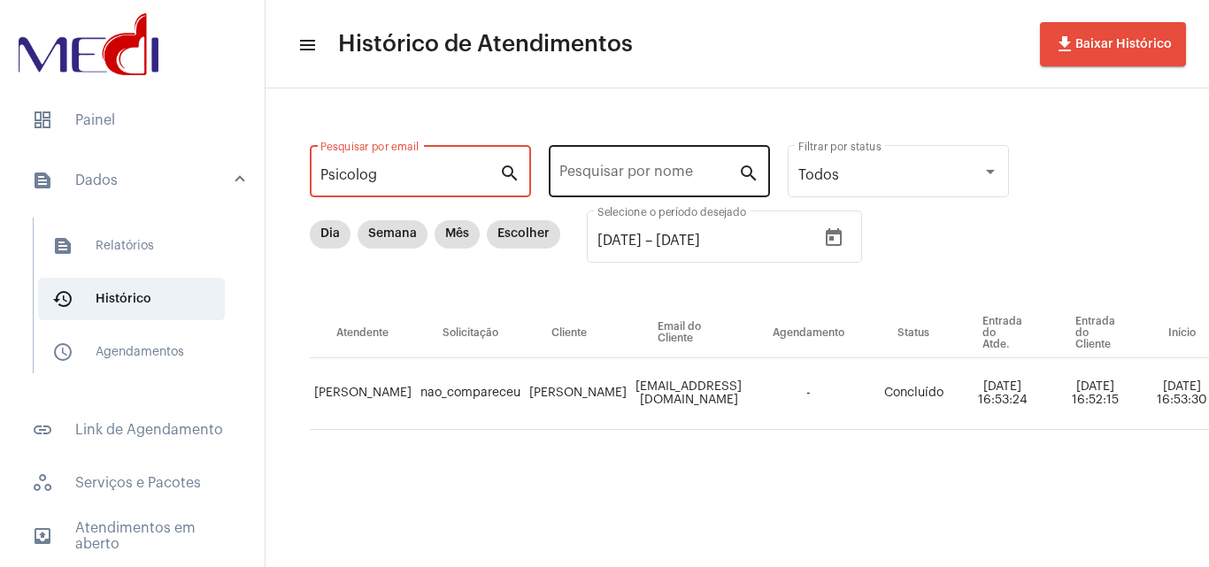
scroll to position [0, 0]
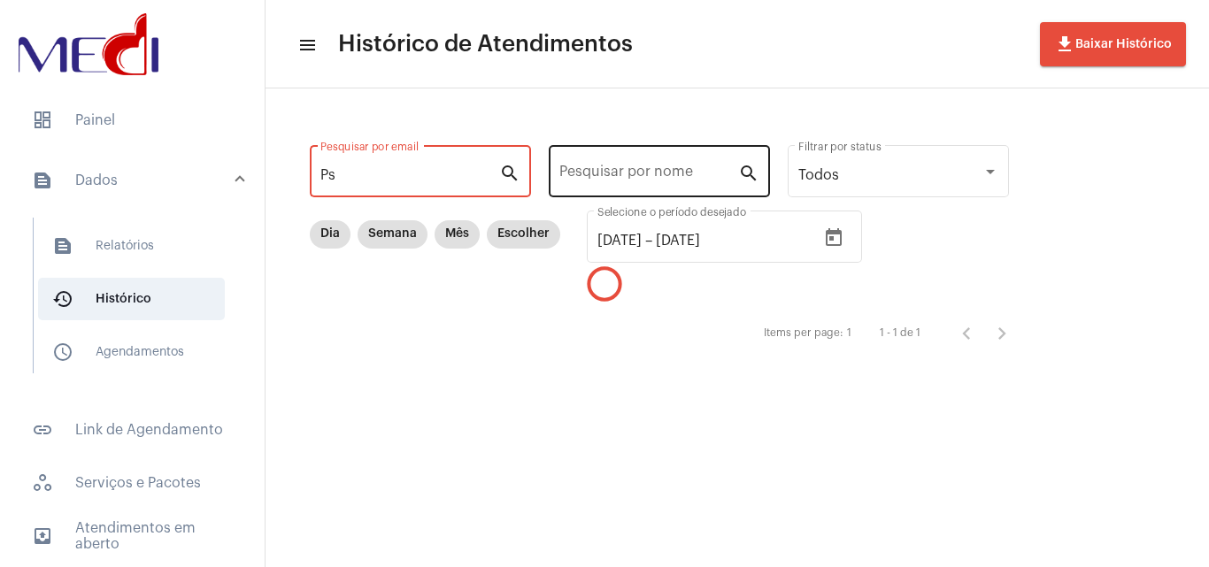
type input "P"
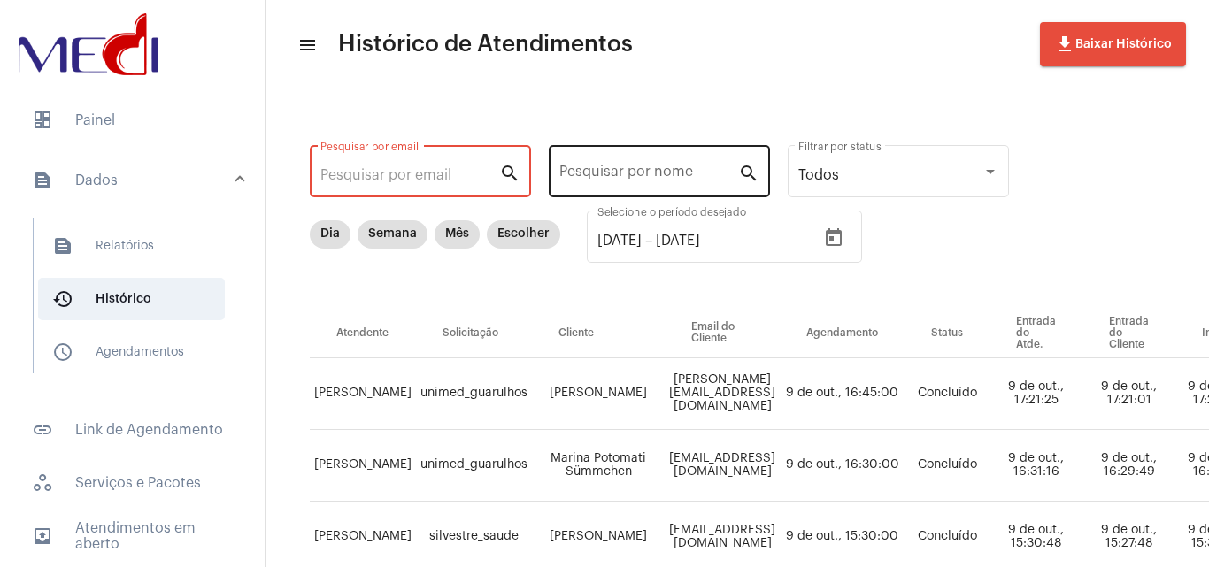
click at [634, 177] on input "Pesquisar por nome" at bounding box center [648, 175] width 179 height 16
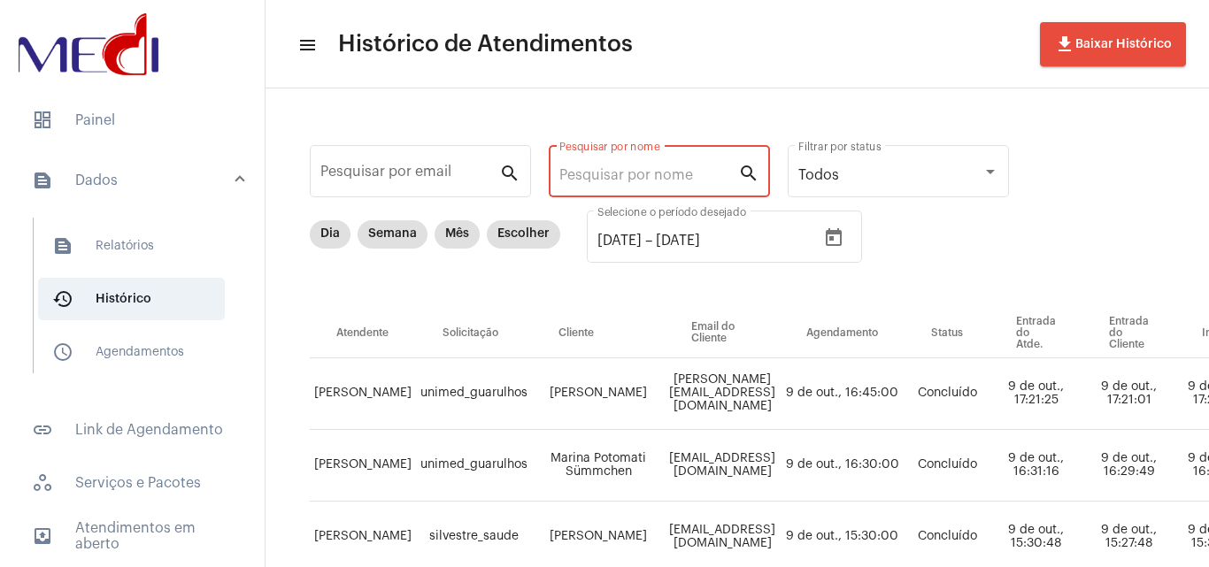
paste input "[PERSON_NAME]"
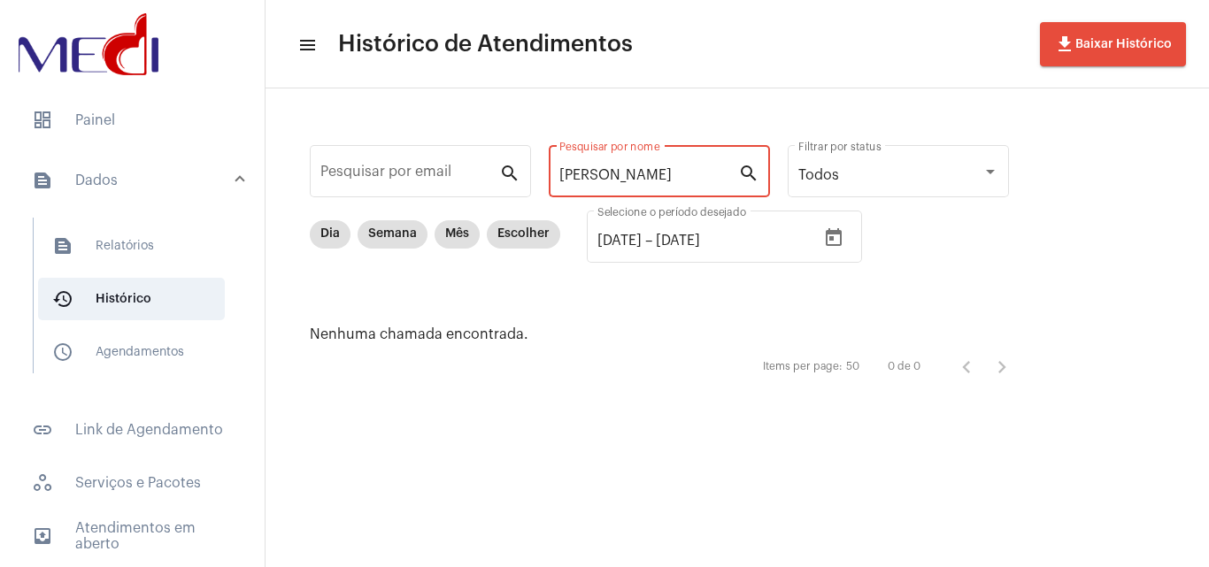
scroll to position [0, 35]
drag, startPoint x: 594, startPoint y: 173, endPoint x: 1031, endPoint y: 176, distance: 437.1
click at [1031, 176] on div "Pesquisar por email search [PERSON_NAME] GODOY Pesquisar por nome search Todos …" at bounding box center [668, 262] width 770 height 312
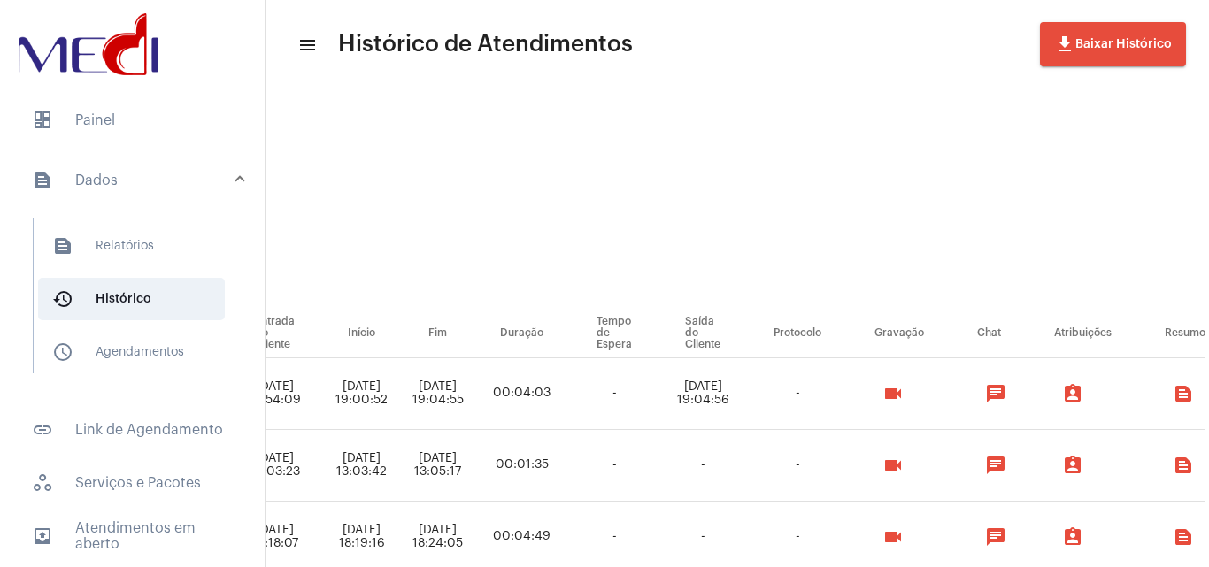
scroll to position [0, 852]
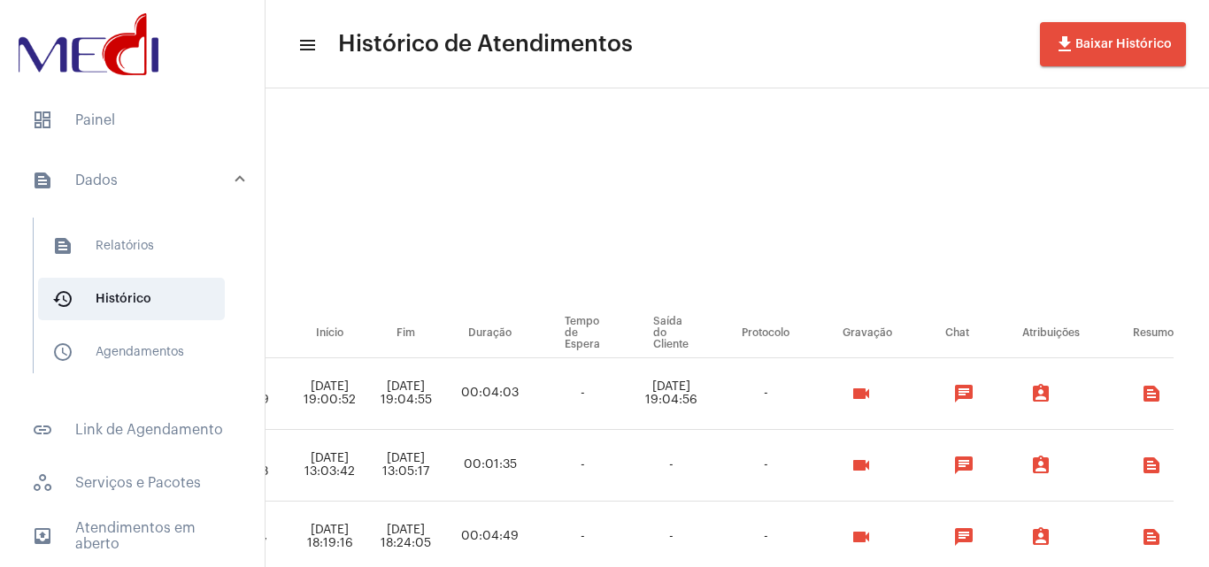
type input "[PERSON_NAME]"
click at [872, 391] on mat-icon "videocam" at bounding box center [860, 393] width 21 height 21
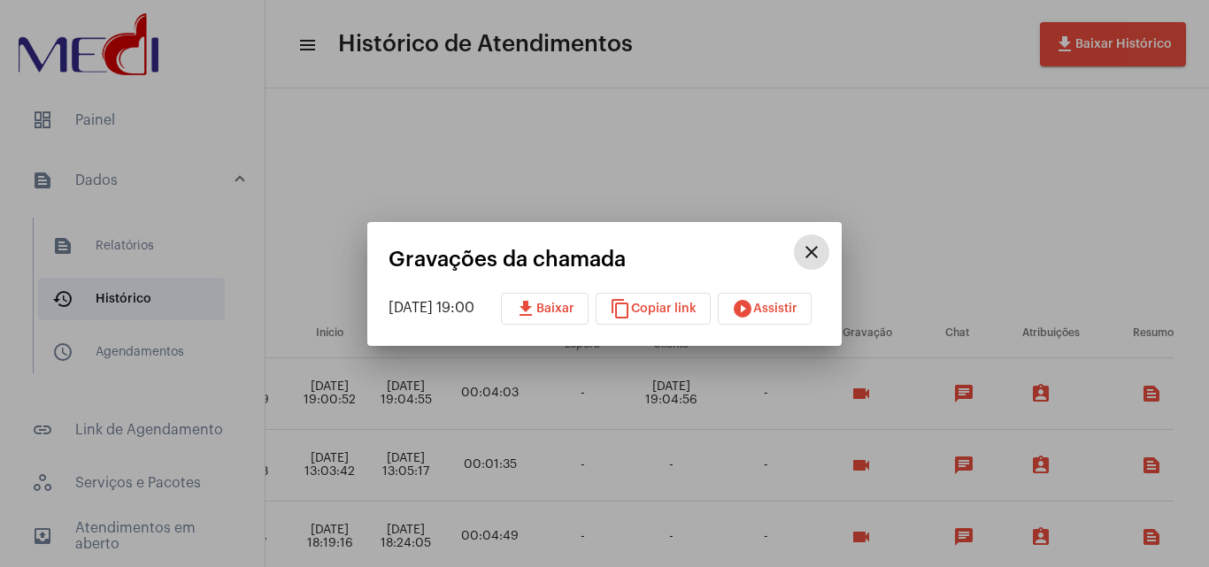
click at [797, 306] on span "play_circle_filled Assistir" at bounding box center [764, 309] width 65 height 12
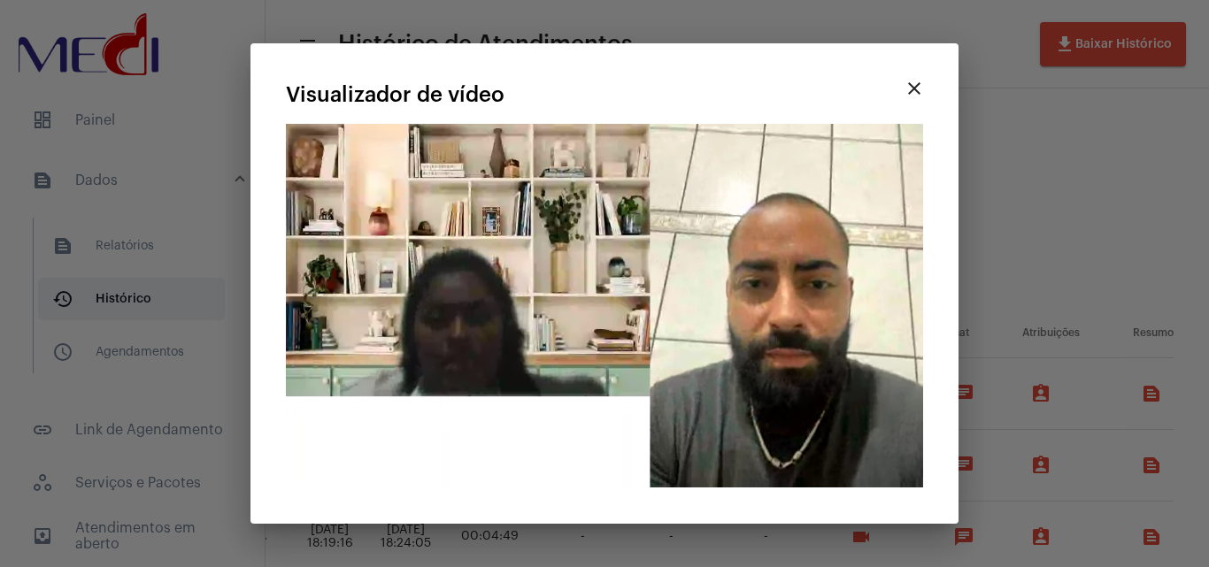
drag, startPoint x: 1076, startPoint y: 235, endPoint x: 1011, endPoint y: 280, distance: 78.3
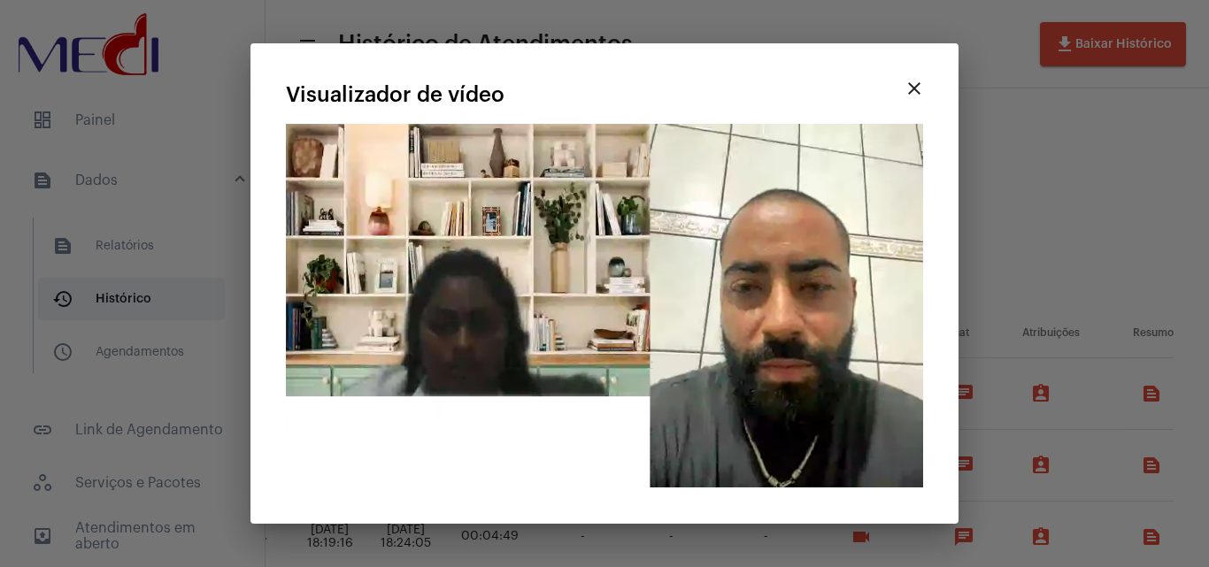
click at [1073, 235] on div at bounding box center [604, 283] width 1209 height 567
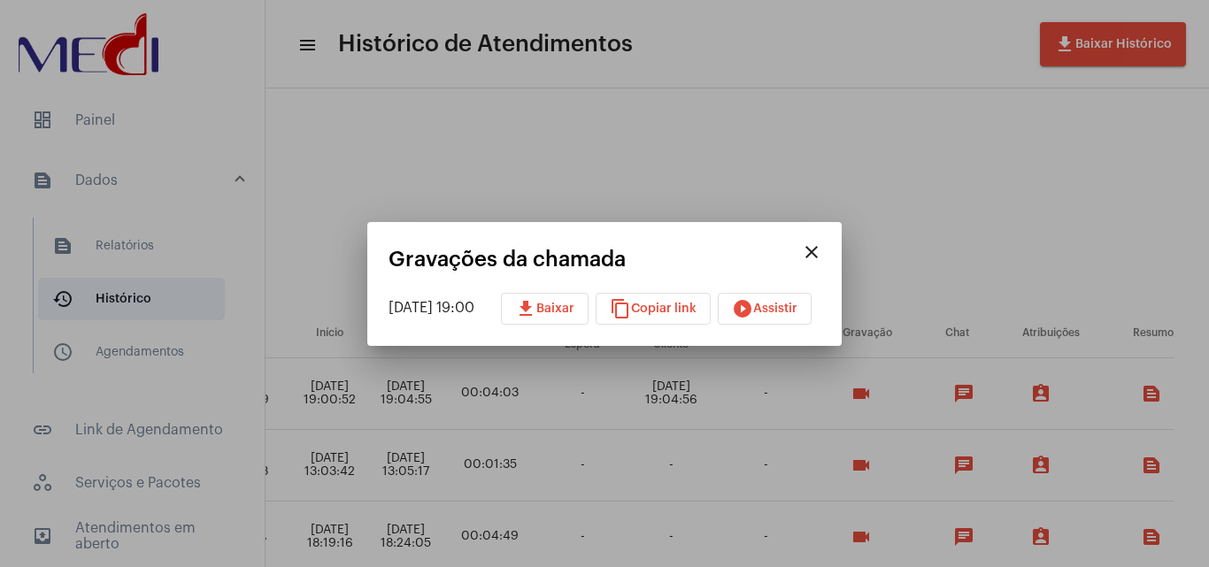
click at [949, 191] on div at bounding box center [604, 283] width 1209 height 567
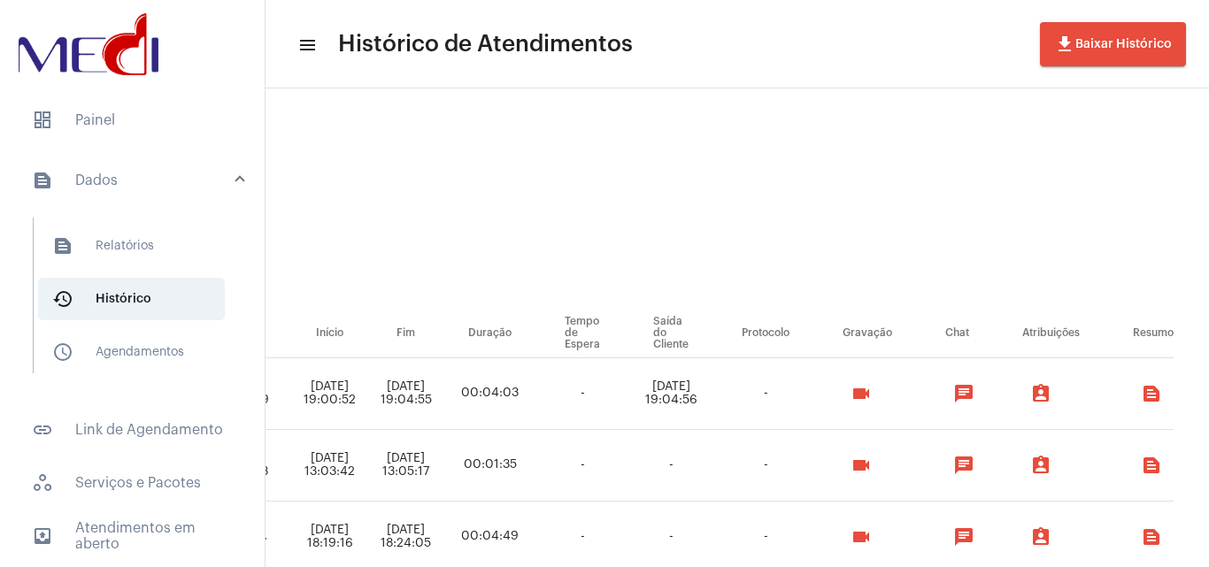
scroll to position [0, 0]
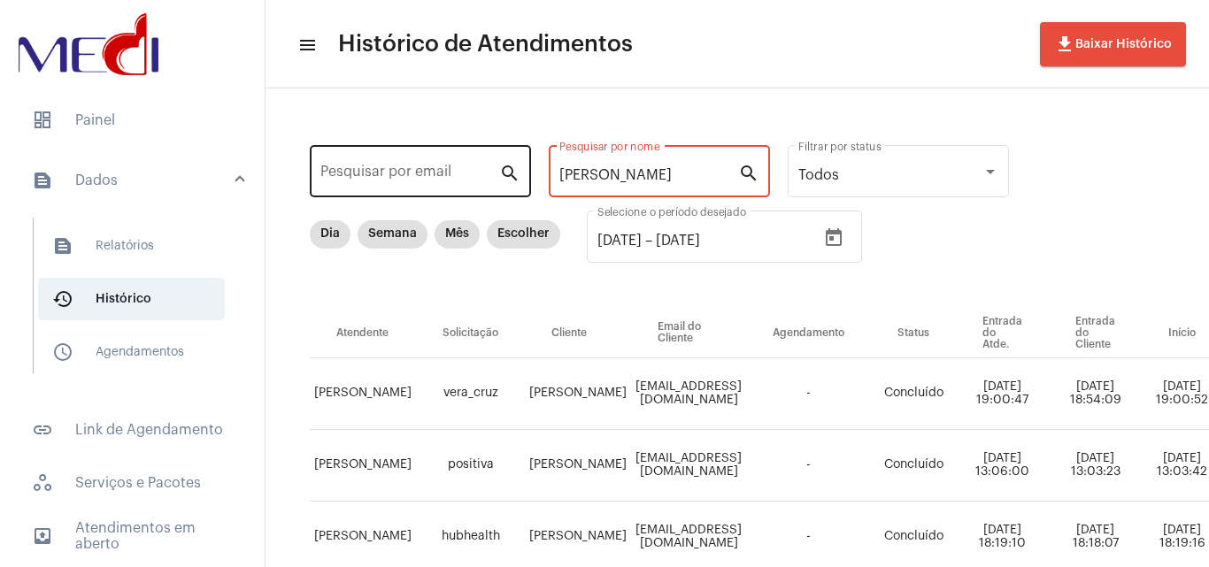
drag, startPoint x: 640, startPoint y: 176, endPoint x: 400, endPoint y: 167, distance: 240.0
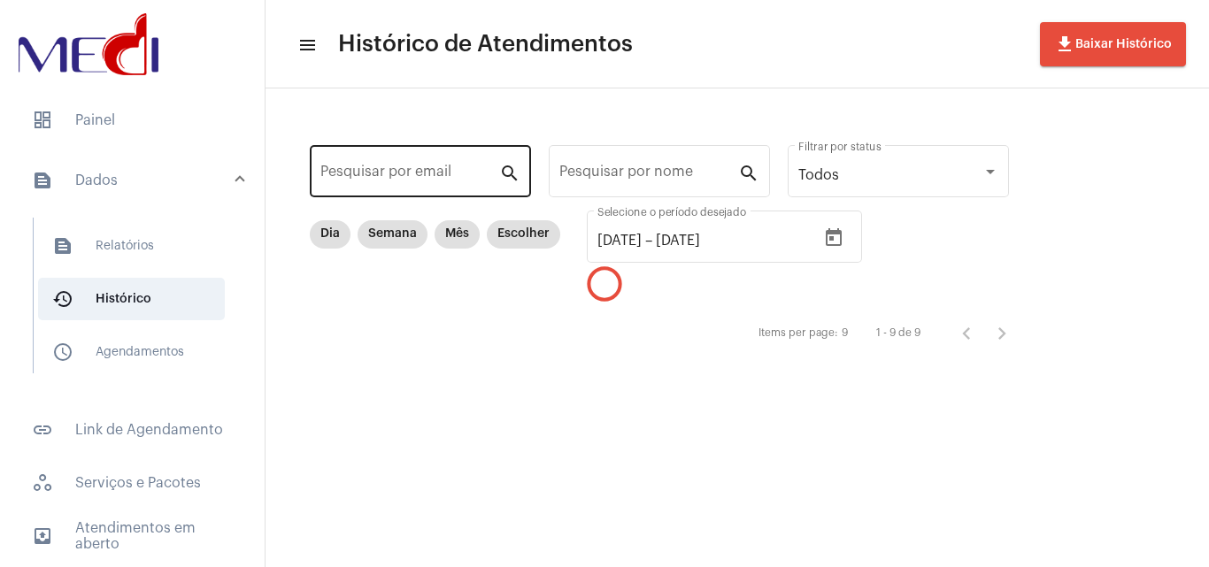
click at [442, 159] on div "Pesquisar por email" at bounding box center [409, 170] width 179 height 56
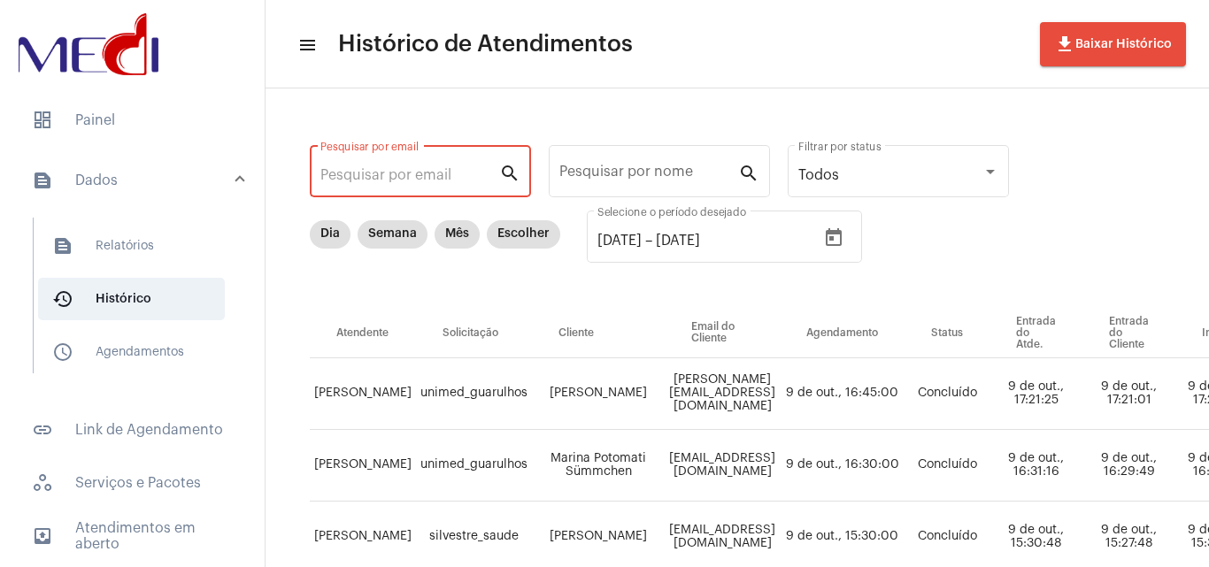
click at [446, 172] on input "Pesquisar por email" at bounding box center [409, 175] width 179 height 16
paste input "[PERSON_NAME][EMAIL_ADDRESS][DOMAIN_NAME]"
type input "[PERSON_NAME][EMAIL_ADDRESS][DOMAIN_NAME]"
click at [672, 173] on input "Pesquisar por nome" at bounding box center [648, 175] width 179 height 16
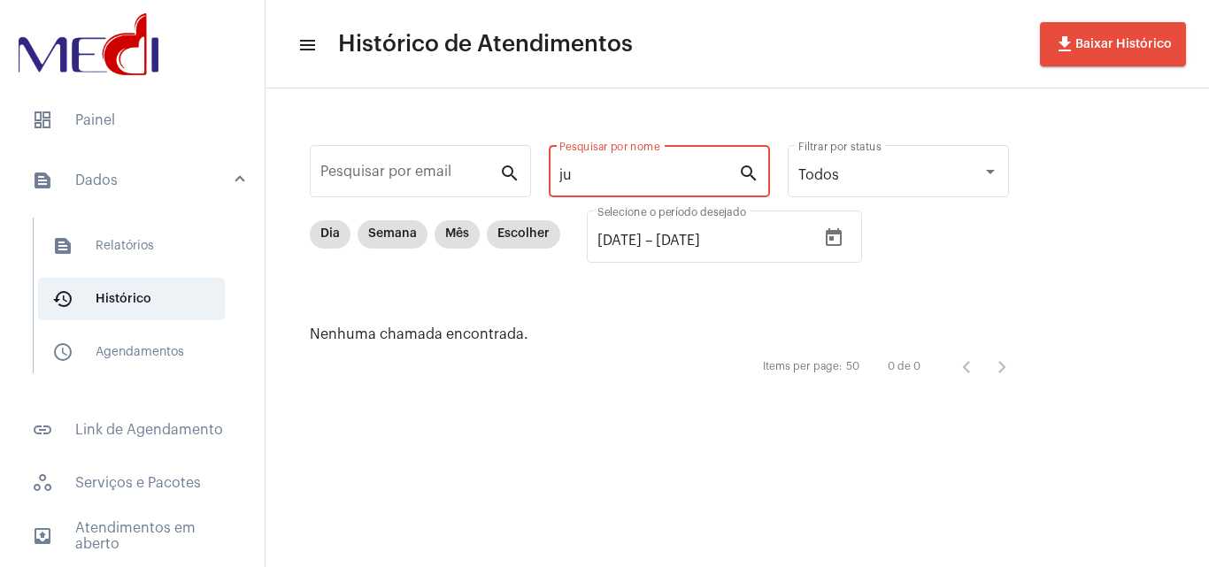
type input "j"
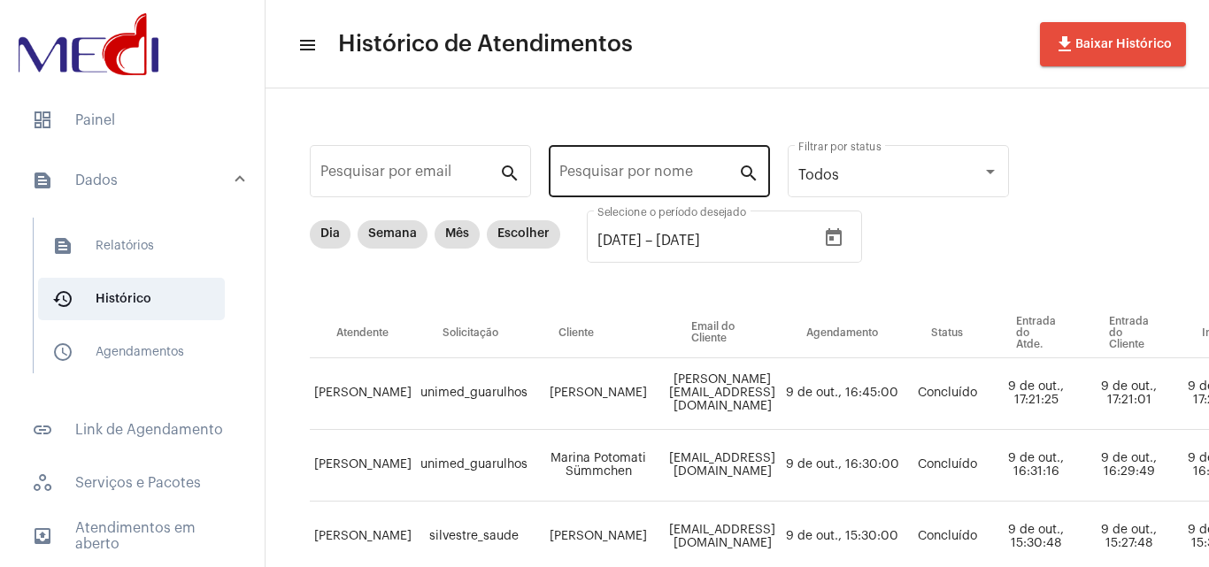
click at [672, 169] on div "Pesquisar por nome" at bounding box center [648, 170] width 179 height 56
click at [672, 174] on input "Pesquisar por nome" at bounding box center [648, 175] width 179 height 16
paste input "LIVIA LOURENCO DE PADUA"
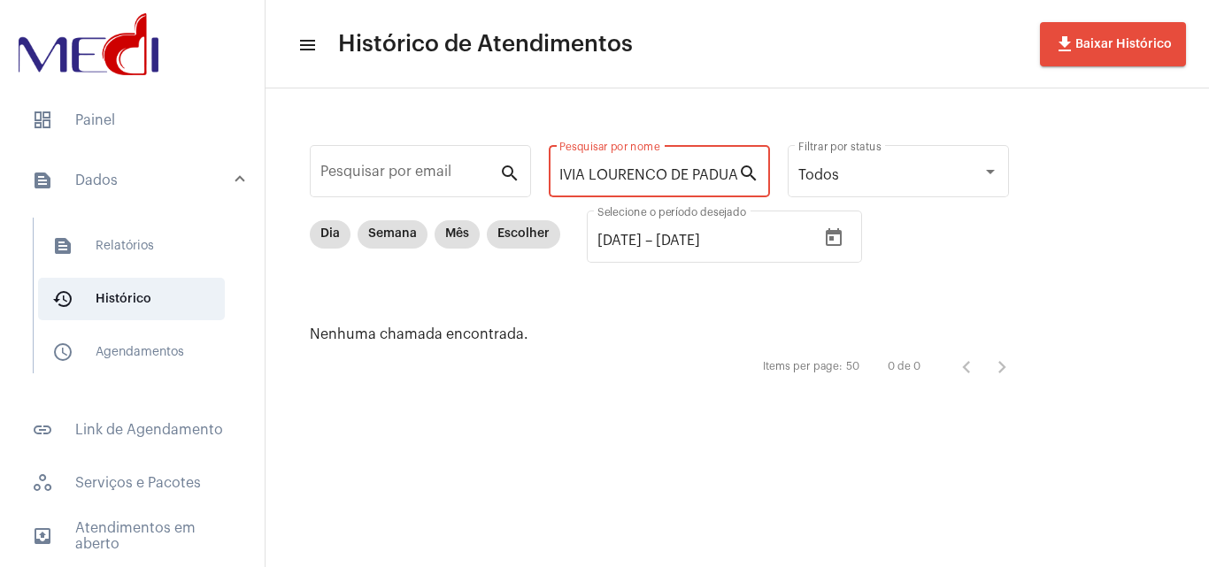
drag, startPoint x: 586, startPoint y: 172, endPoint x: 950, endPoint y: 212, distance: 366.8
click at [950, 212] on div "Pesquisar por email search [PERSON_NAME] DE PADUA Pesquisar por nome search Tod…" at bounding box center [668, 262] width 770 height 312
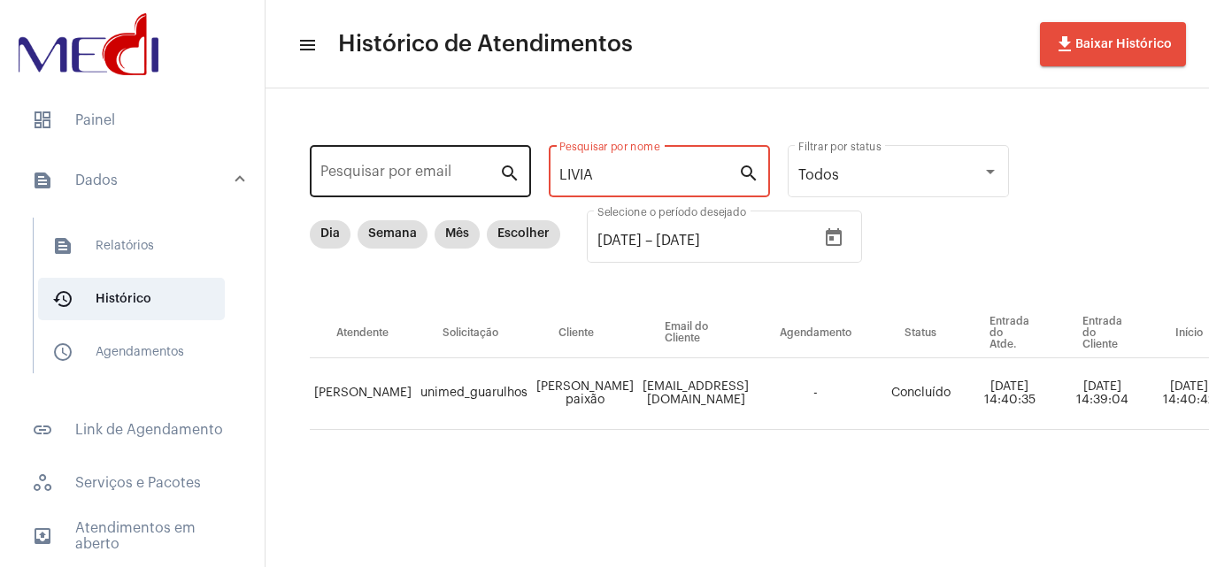
drag, startPoint x: 578, startPoint y: 177, endPoint x: 353, endPoint y: 160, distance: 225.4
click at [375, 175] on div "Pesquisar por email search LIVIA Pesquisar por nome search Todos Filtrar por st…" at bounding box center [1171, 306] width 1776 height 400
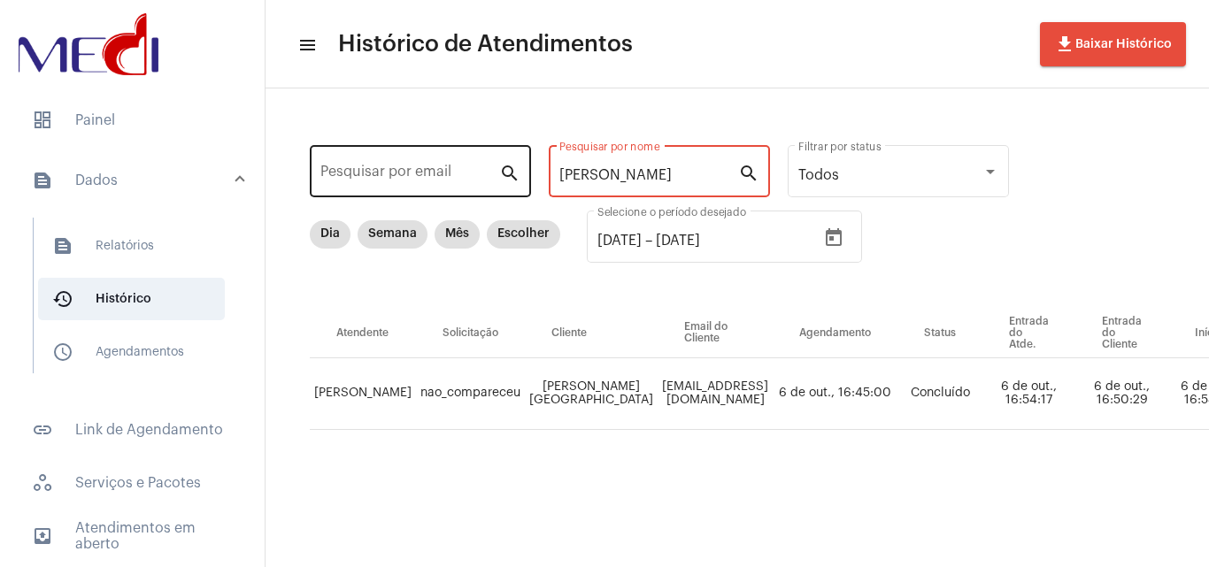
drag, startPoint x: 648, startPoint y: 179, endPoint x: 350, endPoint y: 150, distance: 299.6
click at [355, 156] on div "Pesquisar por email search [PERSON_NAME] por nome search Todos Filtrar por stat…" at bounding box center [1180, 306] width 1795 height 400
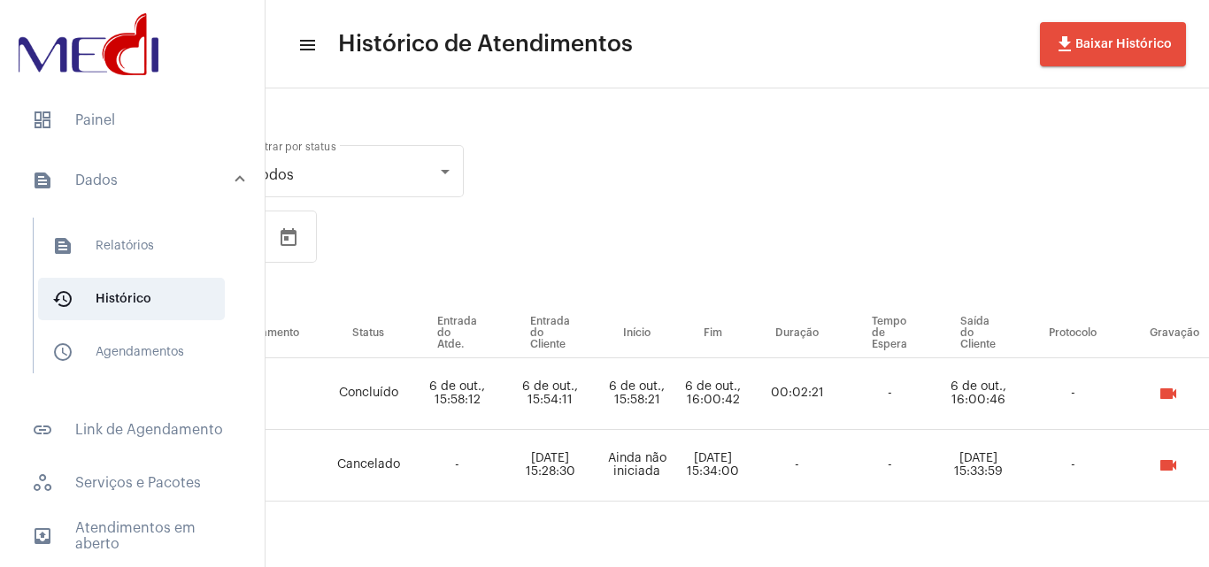
scroll to position [0, 583]
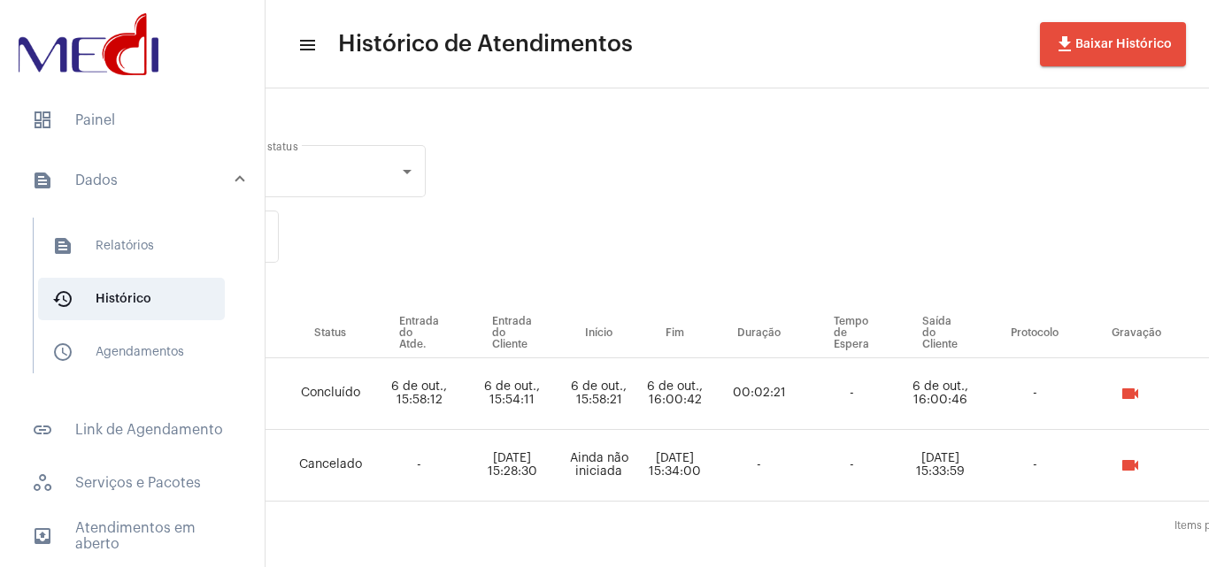
type input "[PERSON_NAME]"
click at [1131, 397] on button "videocam" at bounding box center [1129, 393] width 35 height 35
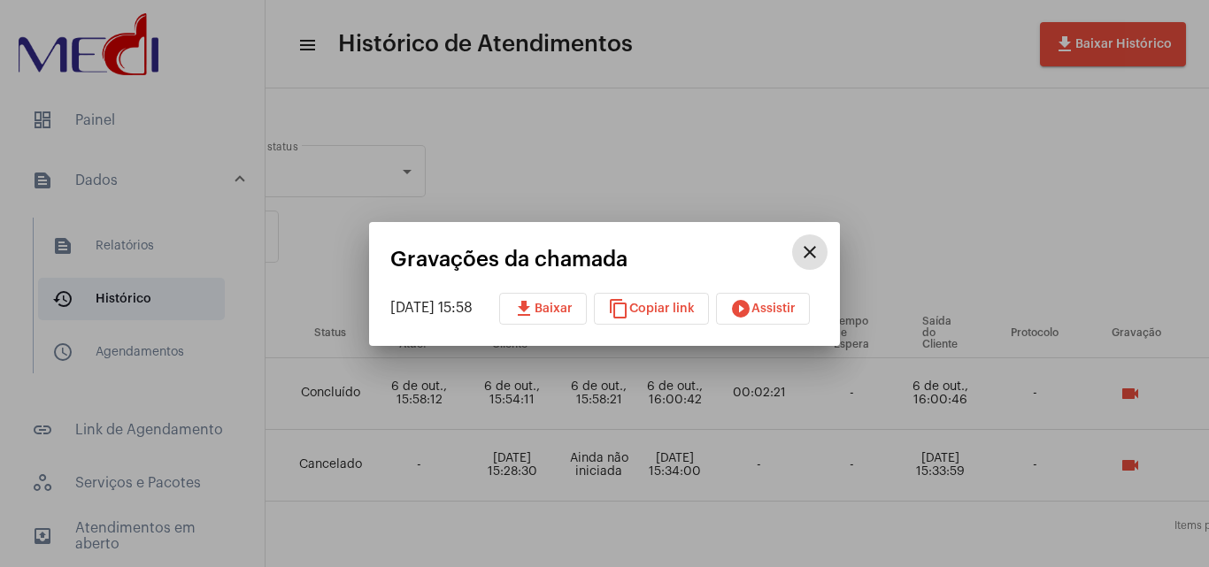
click at [775, 320] on button "play_circle_filled Assistir" at bounding box center [763, 309] width 94 height 32
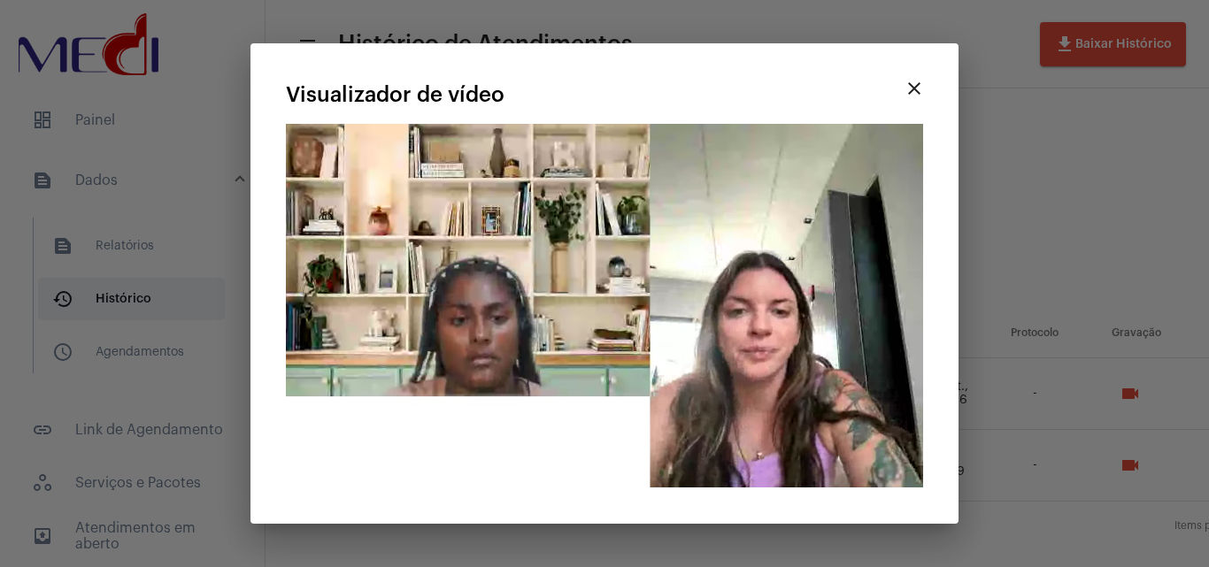
click at [1033, 164] on div at bounding box center [604, 283] width 1209 height 567
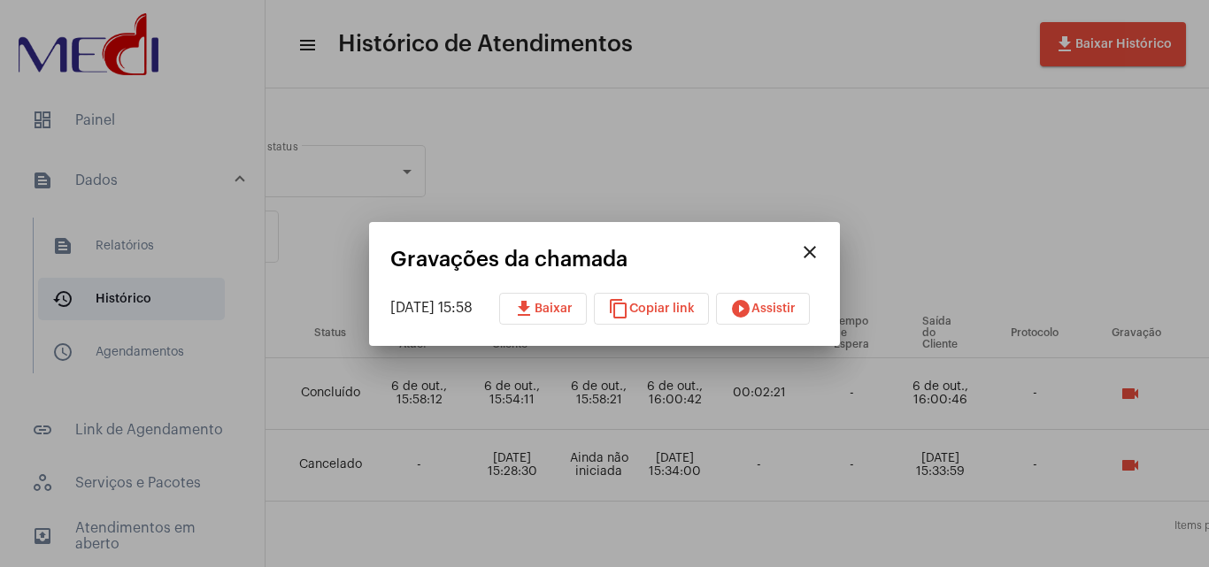
click at [438, 199] on div at bounding box center [604, 283] width 1209 height 567
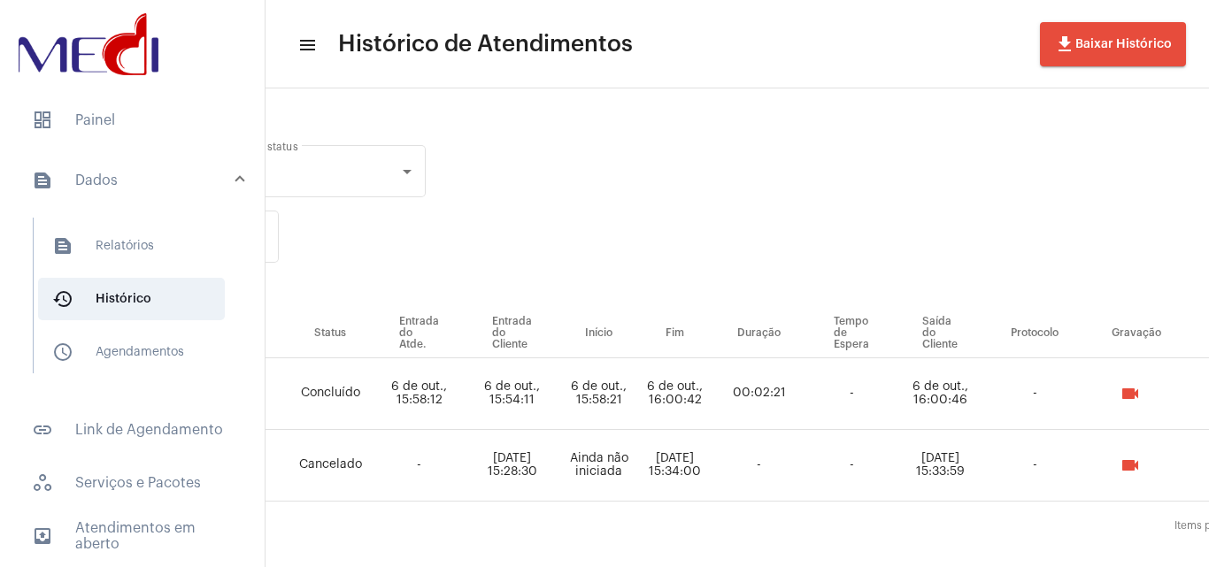
scroll to position [0, 0]
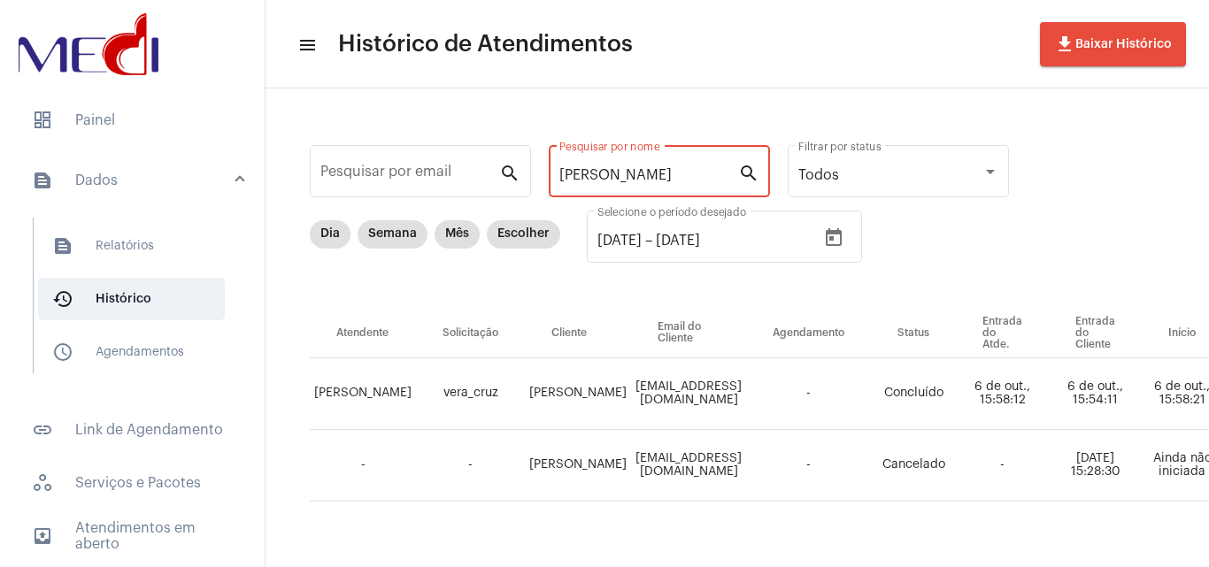
drag, startPoint x: 681, startPoint y: 175, endPoint x: 256, endPoint y: 180, distance: 425.6
click at [254, 186] on mat-sidenav-container "dashboard Painel text_snippet_outlined Dados text_snippet_outlined Relatórios h…" at bounding box center [604, 283] width 1209 height 567
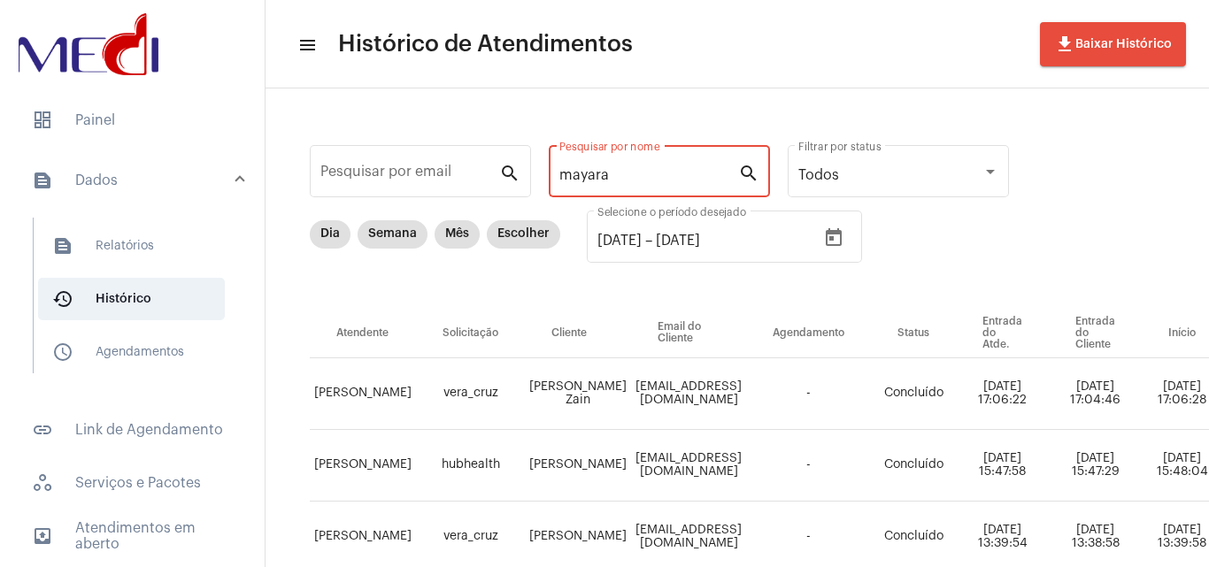
type input "mayara"
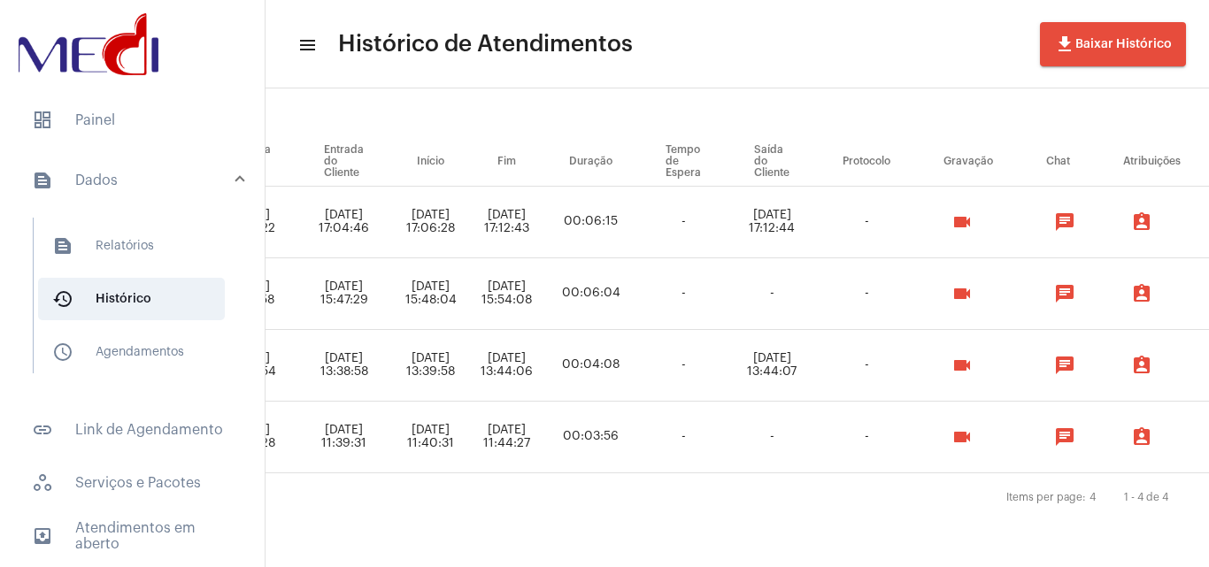
scroll to position [185, 751]
click at [980, 353] on button "videocam" at bounding box center [961, 365] width 35 height 35
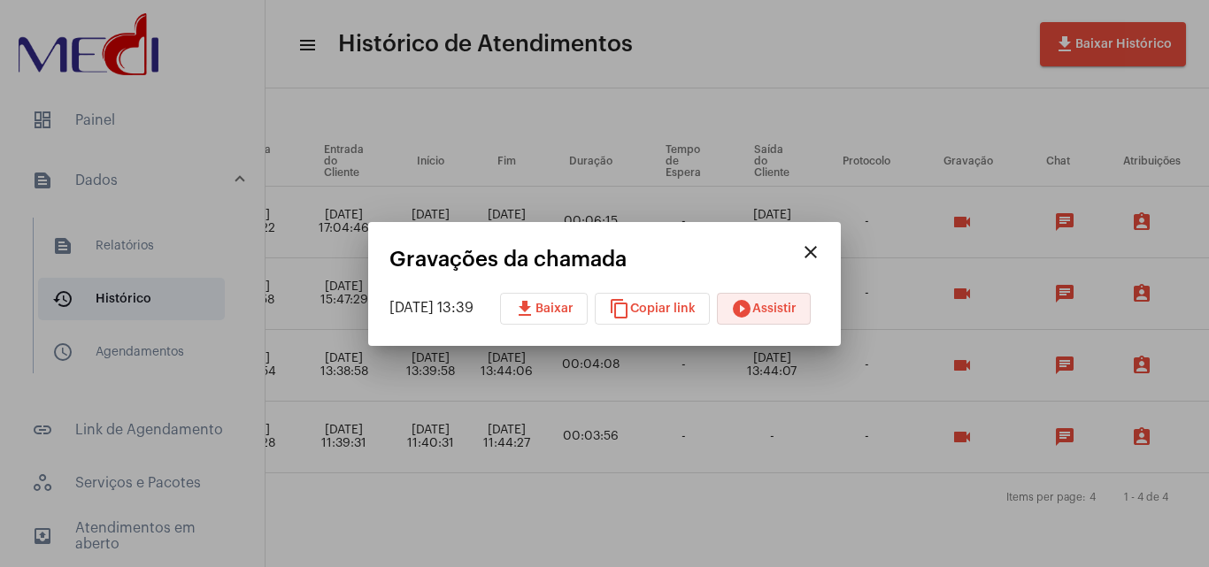
click at [772, 300] on button "play_circle_filled Assistir" at bounding box center [764, 309] width 94 height 32
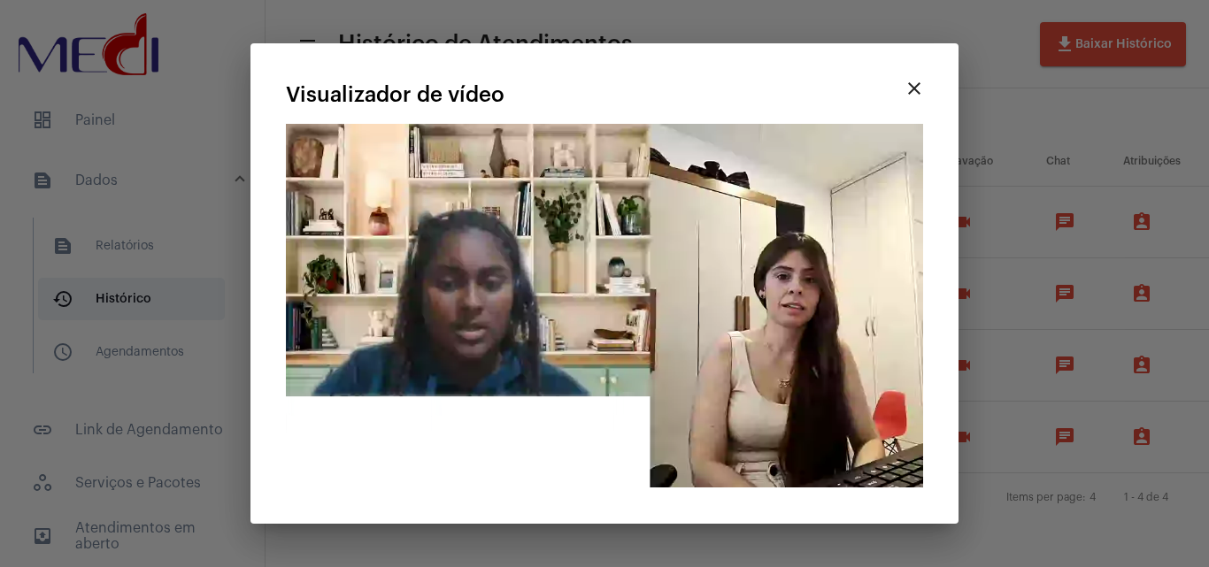
click at [996, 73] on div at bounding box center [604, 283] width 1209 height 567
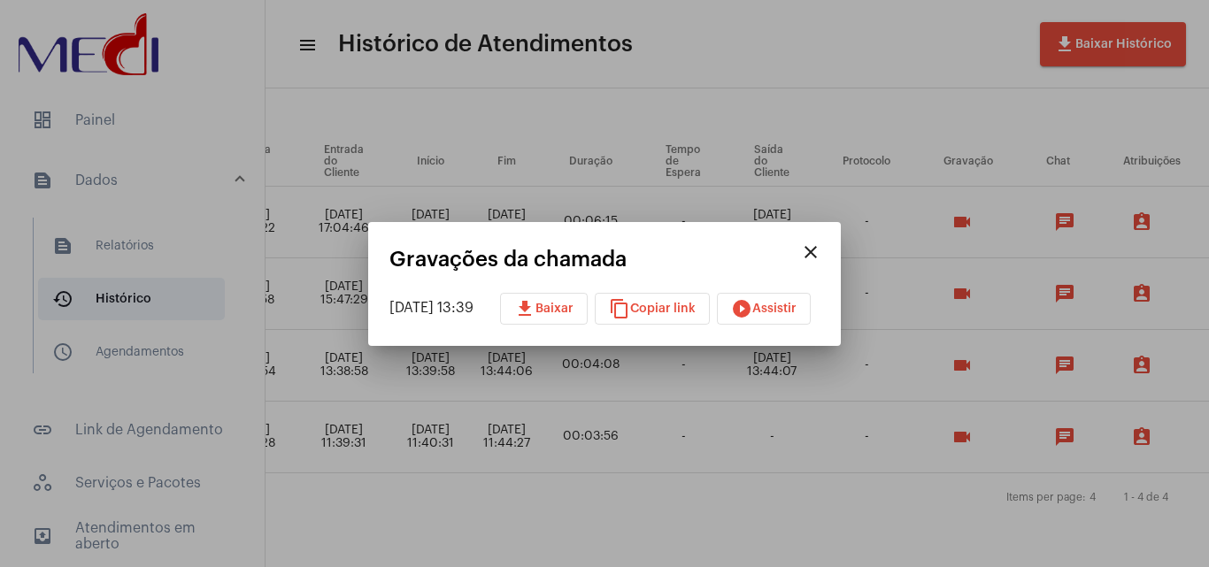
click at [821, 250] on mat-icon "close" at bounding box center [810, 252] width 21 height 21
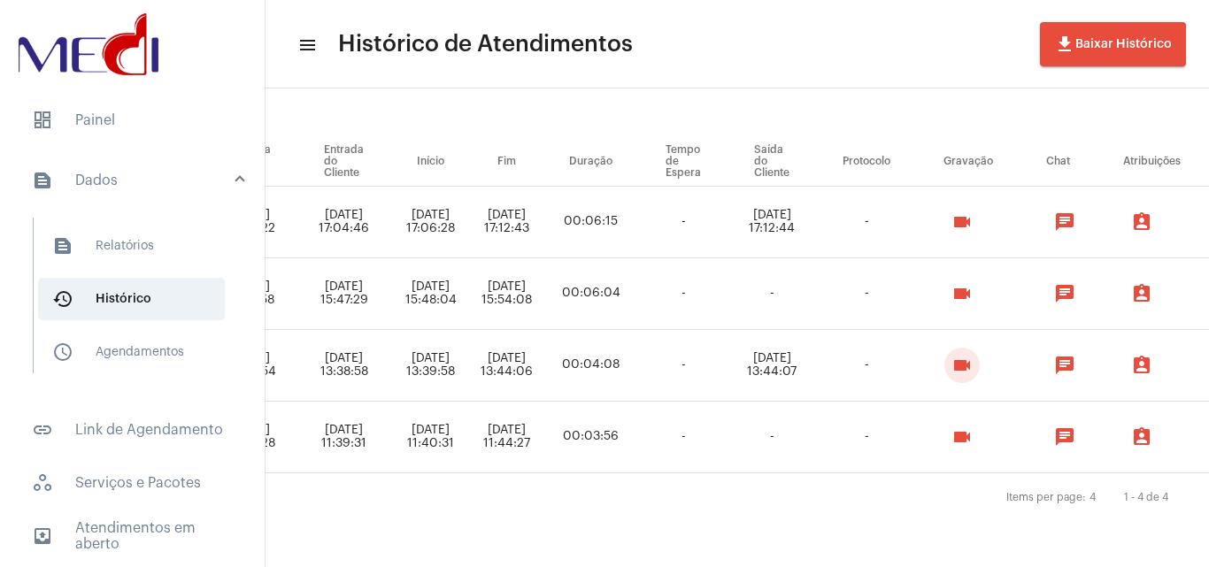
drag, startPoint x: 1024, startPoint y: 355, endPoint x: 948, endPoint y: 384, distance: 81.5
click at [972, 356] on mat-icon "videocam" at bounding box center [961, 365] width 21 height 21
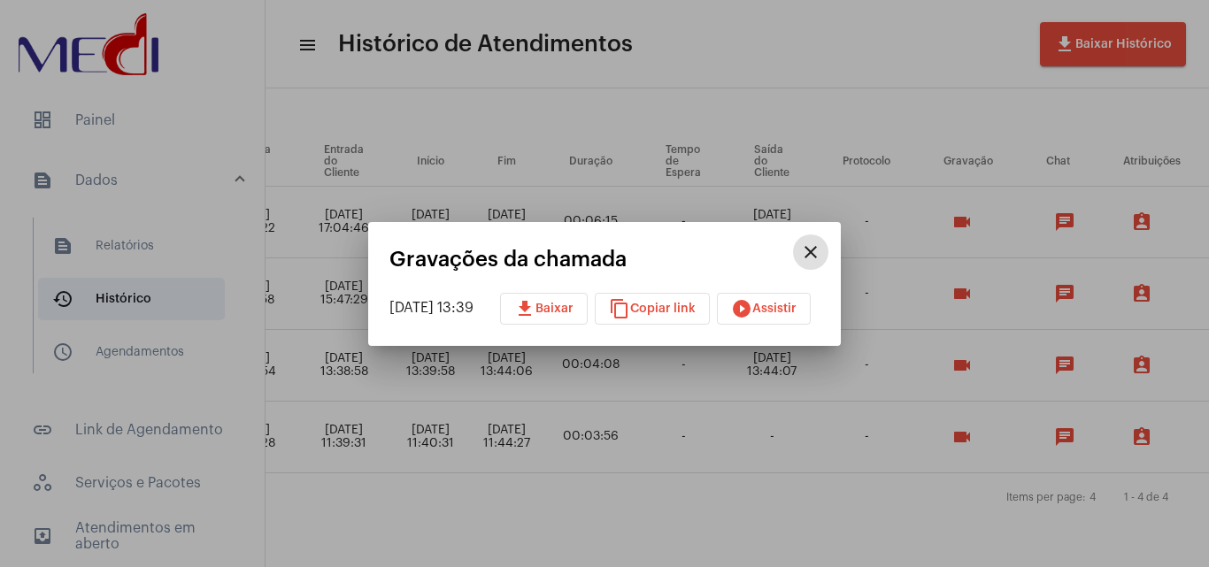
click at [573, 311] on span "download Baixar" at bounding box center [543, 309] width 59 height 12
